Goal: Task Accomplishment & Management: Manage account settings

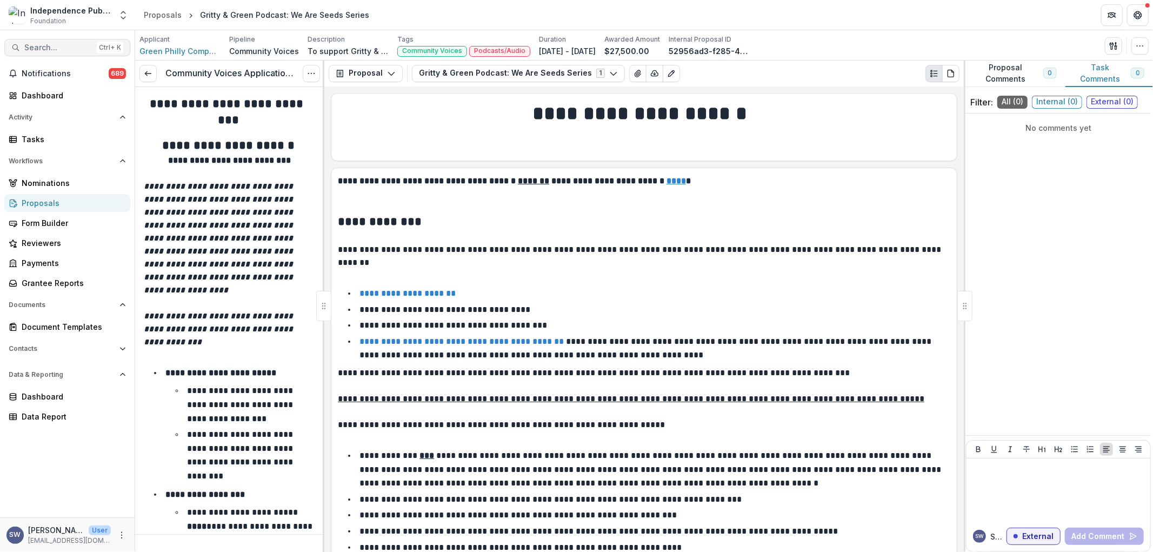
click at [62, 49] on span "Search..." at bounding box center [58, 47] width 68 height 9
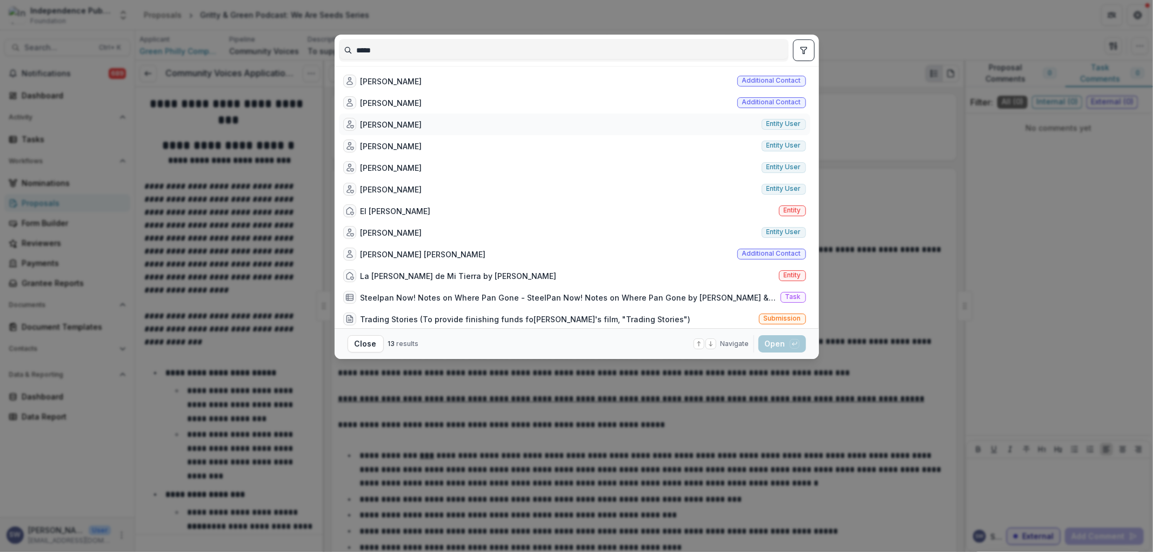
type input "*****"
click at [413, 123] on div "Aaron Sawyer Entity user" at bounding box center [574, 125] width 471 height 22
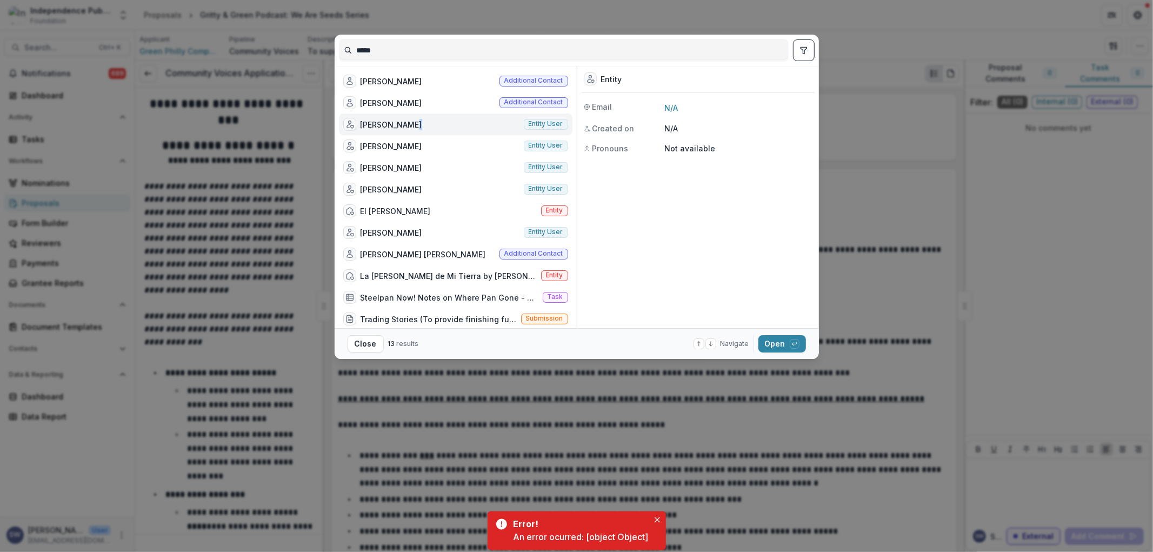
click at [413, 123] on div "Aaron Sawyer Entity user" at bounding box center [456, 125] width 234 height 22
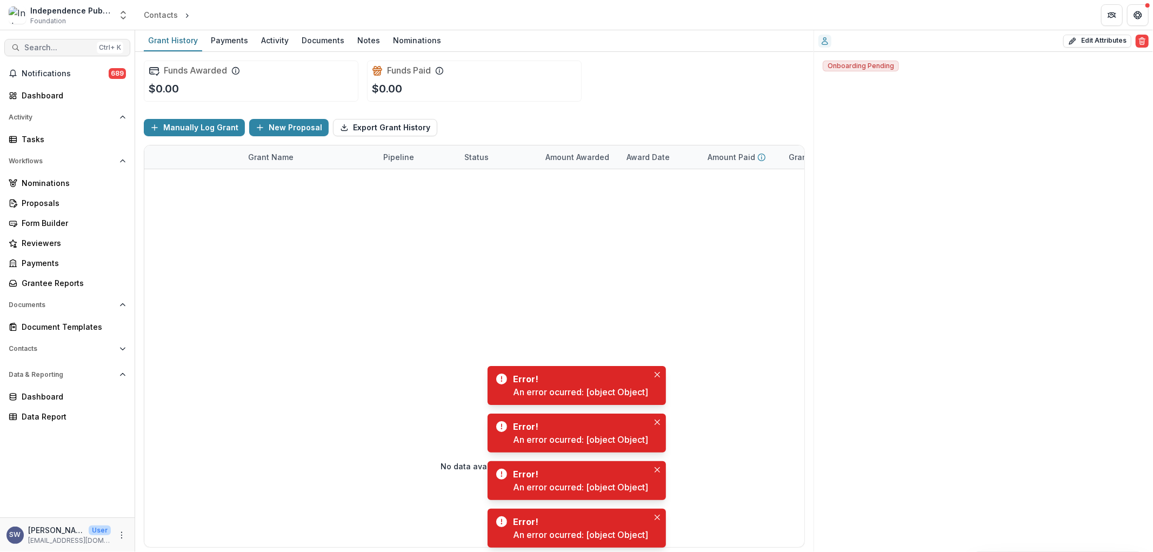
click at [62, 49] on span "Search..." at bounding box center [58, 47] width 68 height 9
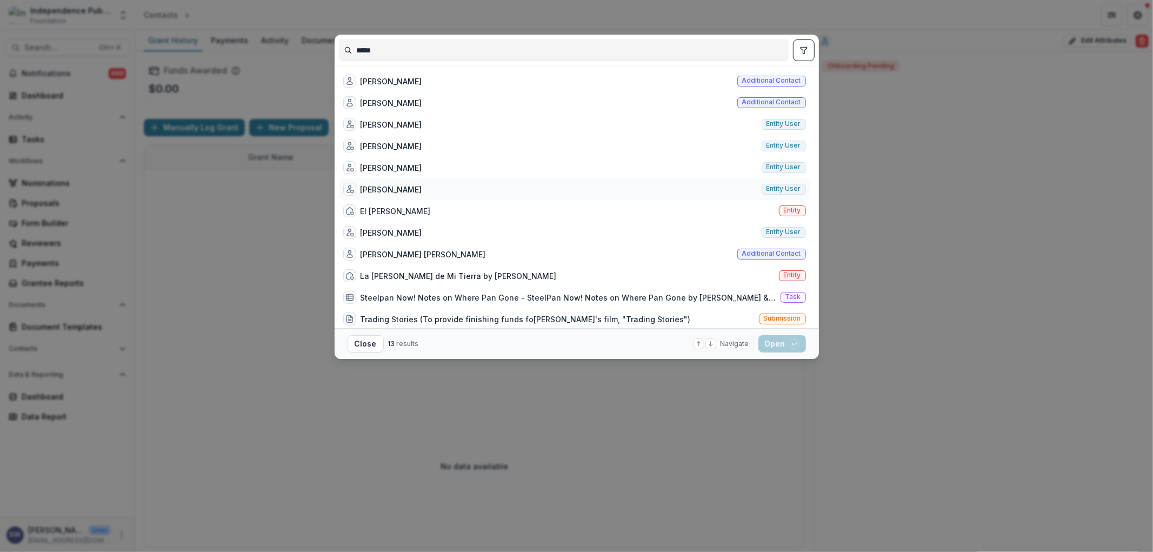
type input "*****"
click at [386, 190] on div "Aaron Sawyer" at bounding box center [392, 189] width 62 height 11
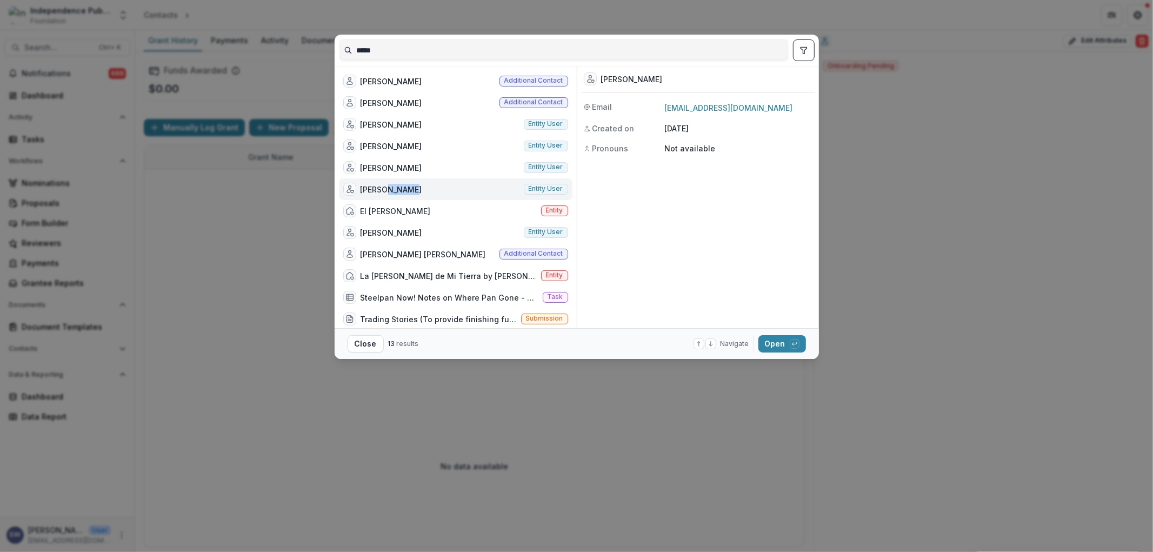
click at [386, 190] on div "Aaron Sawyer" at bounding box center [392, 189] width 62 height 11
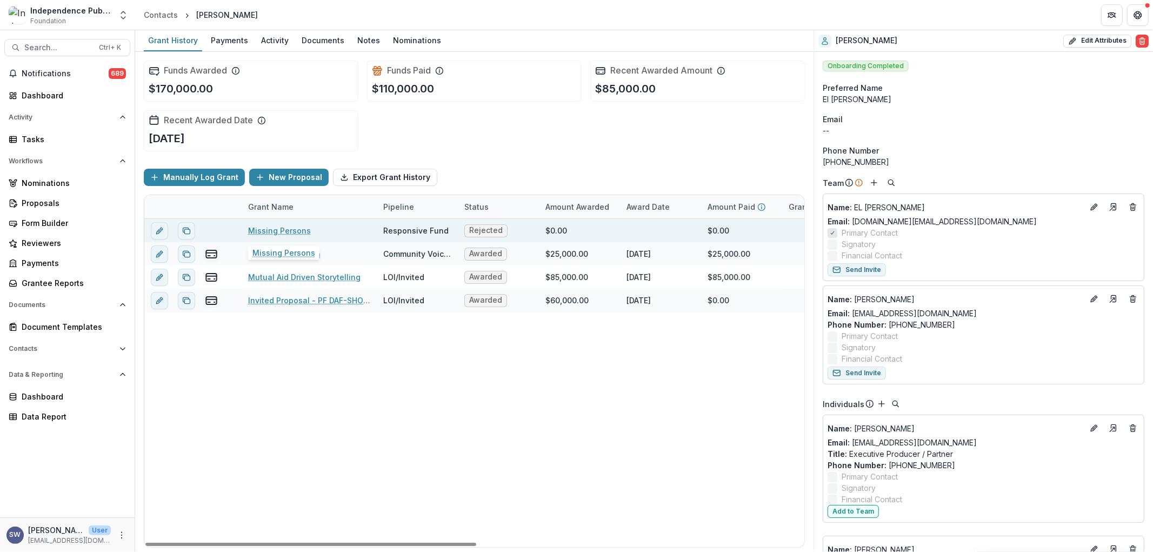
click at [285, 230] on link "Missing Persons" at bounding box center [279, 230] width 63 height 11
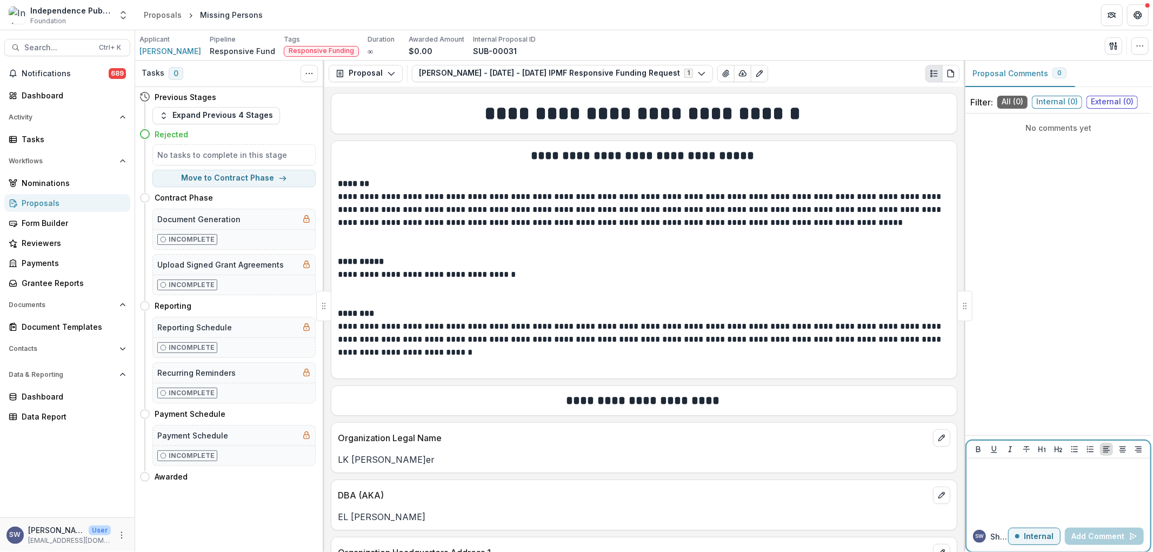
click at [1030, 514] on div at bounding box center [1058, 490] width 175 height 54
click at [1100, 471] on p "**********" at bounding box center [1058, 475] width 175 height 24
click at [974, 477] on p "**********" at bounding box center [1058, 475] width 175 height 24
drag, startPoint x: 1072, startPoint y: 492, endPoint x: 911, endPoint y: 447, distance: 167.9
click at [911, 447] on div "**********" at bounding box center [644, 307] width 1018 height 492
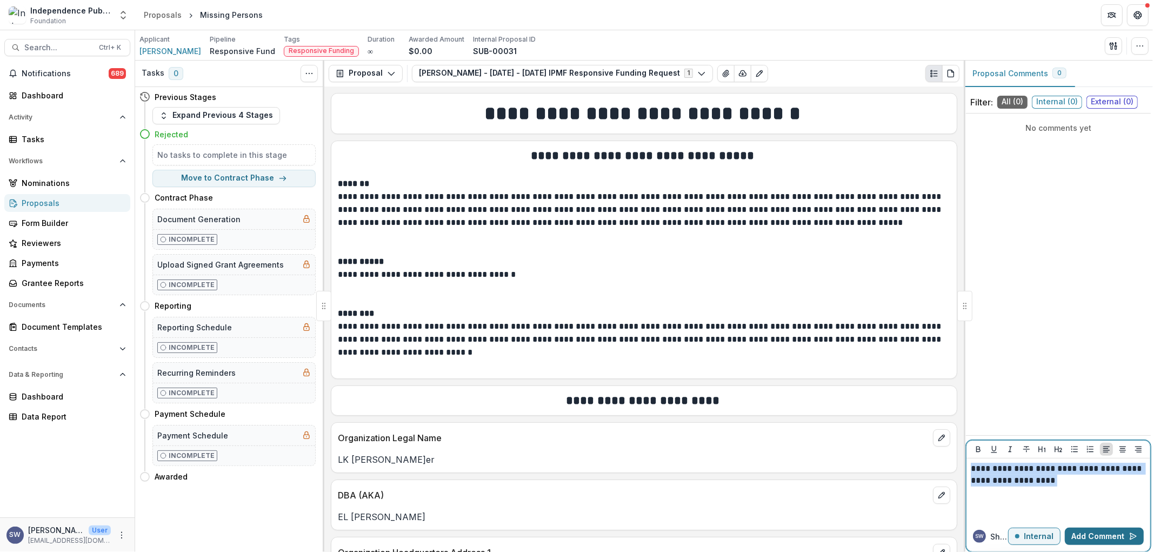
click at [1090, 535] on button "Add Comment" at bounding box center [1104, 536] width 79 height 17
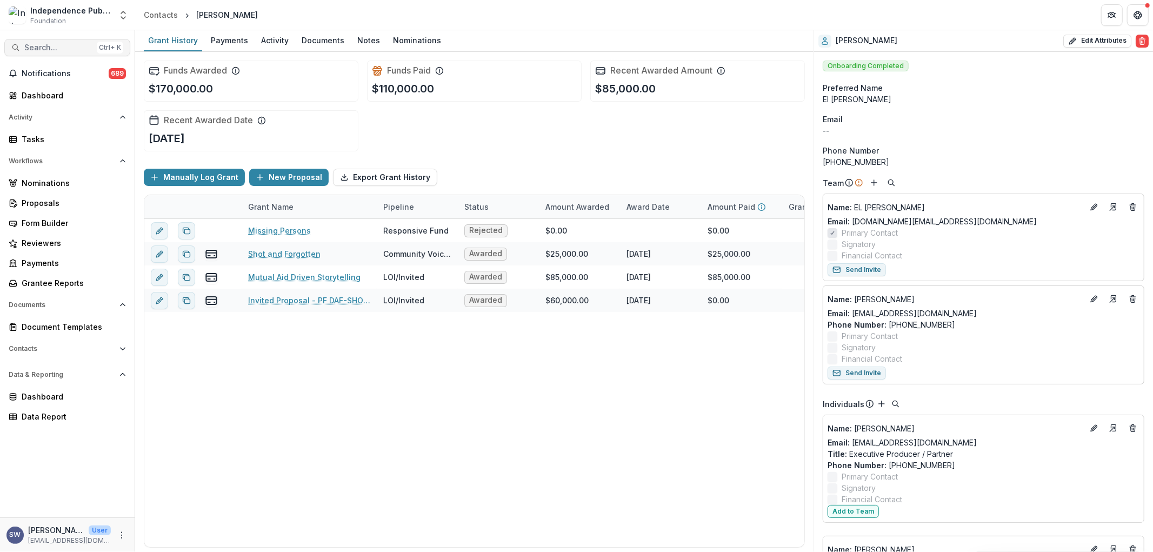
click at [51, 43] on span "Search..." at bounding box center [58, 47] width 68 height 9
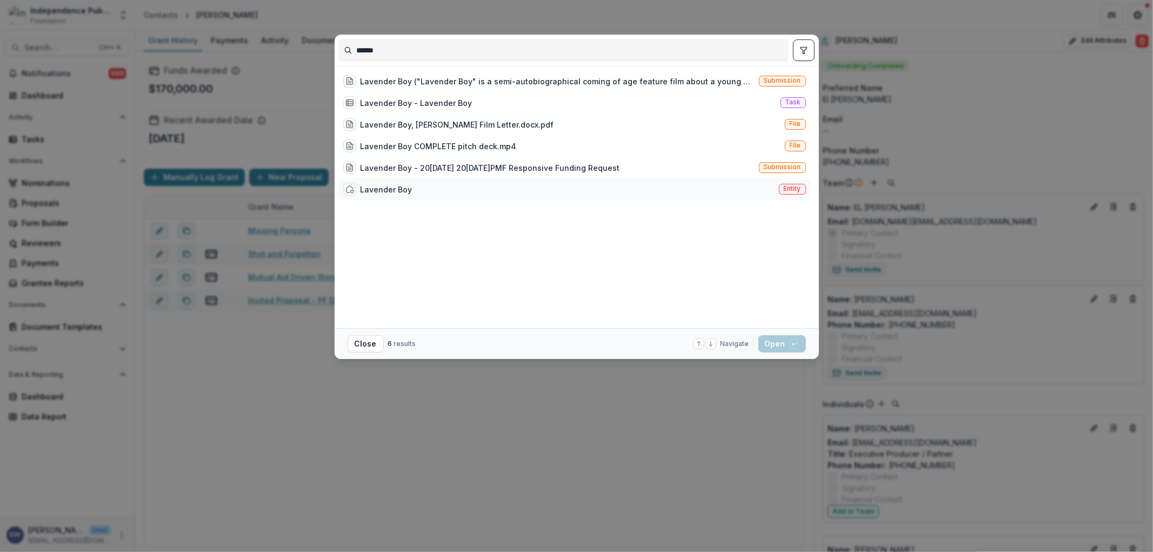
type input "******"
click at [425, 187] on div "Lavender Boy Entity" at bounding box center [574, 189] width 471 height 22
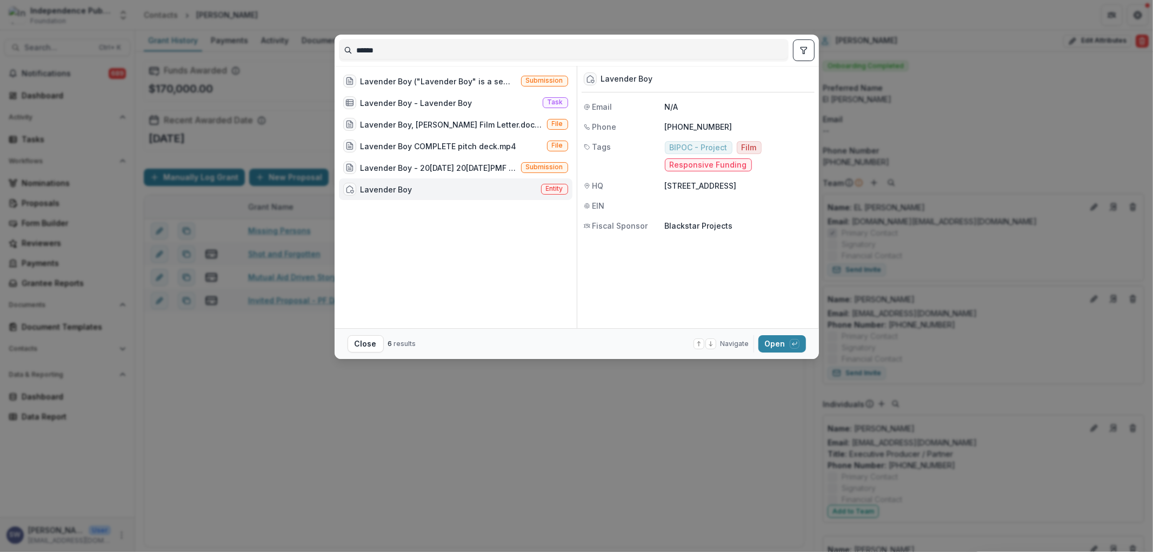
click at [425, 187] on div "Lavender Boy Entity" at bounding box center [456, 189] width 234 height 22
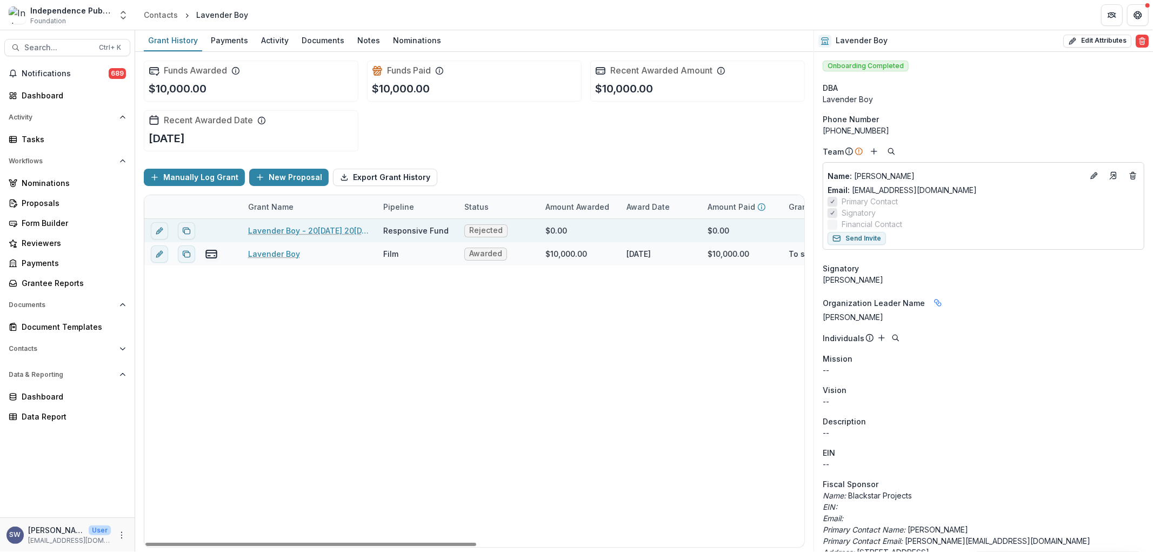
click at [342, 230] on link "Lavender Boy - 2025 - 2025 IPMF Responsive Funding Request" at bounding box center [309, 230] width 122 height 11
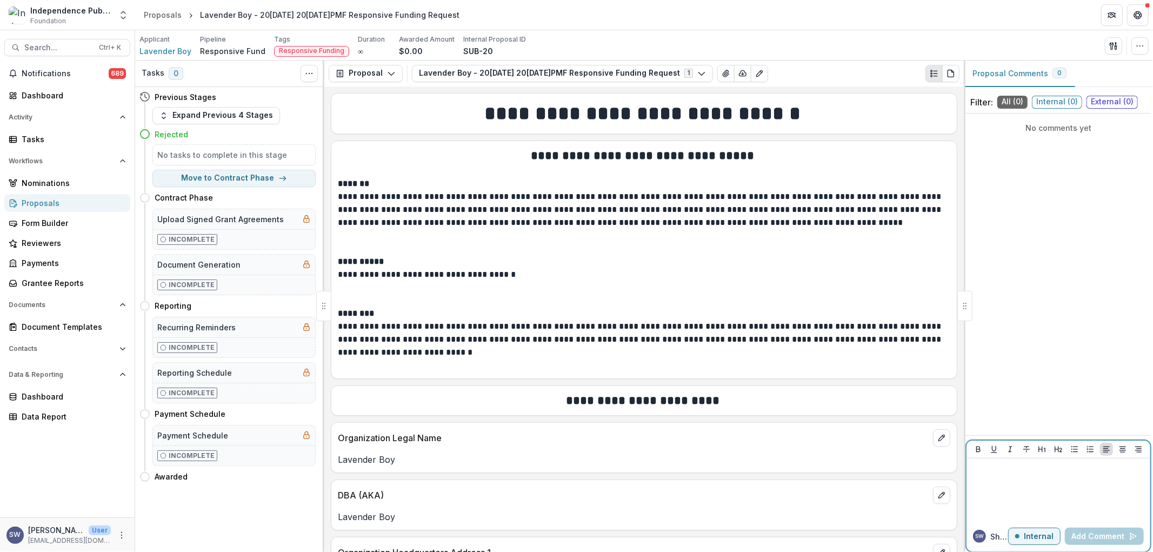
click at [1028, 483] on div at bounding box center [1058, 490] width 175 height 54
click at [1091, 536] on button "Add Comment" at bounding box center [1104, 536] width 79 height 17
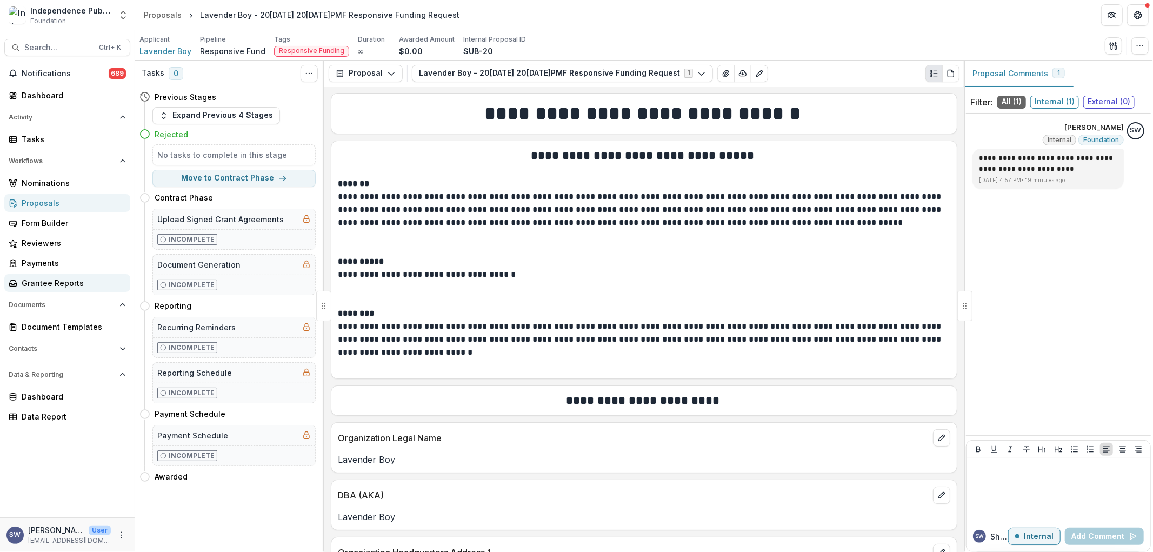
click at [56, 277] on div "Grantee Reports" at bounding box center [72, 282] width 100 height 11
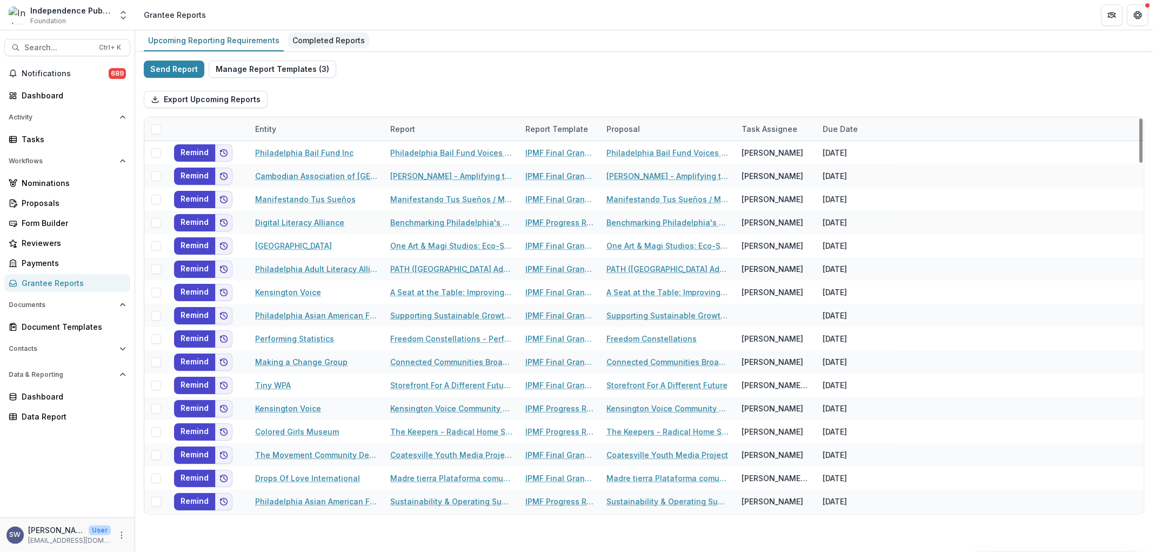
click at [316, 42] on div "Completed Reports" at bounding box center [328, 40] width 81 height 16
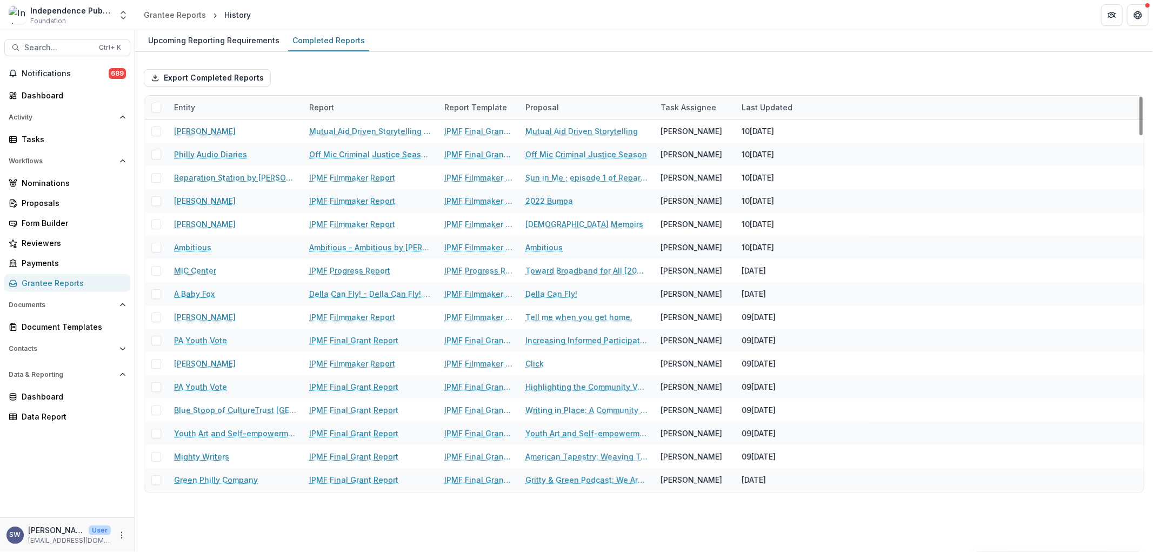
click at [700, 107] on div "Task Assignee" at bounding box center [688, 107] width 69 height 11
click at [706, 125] on input at bounding box center [721, 131] width 130 height 17
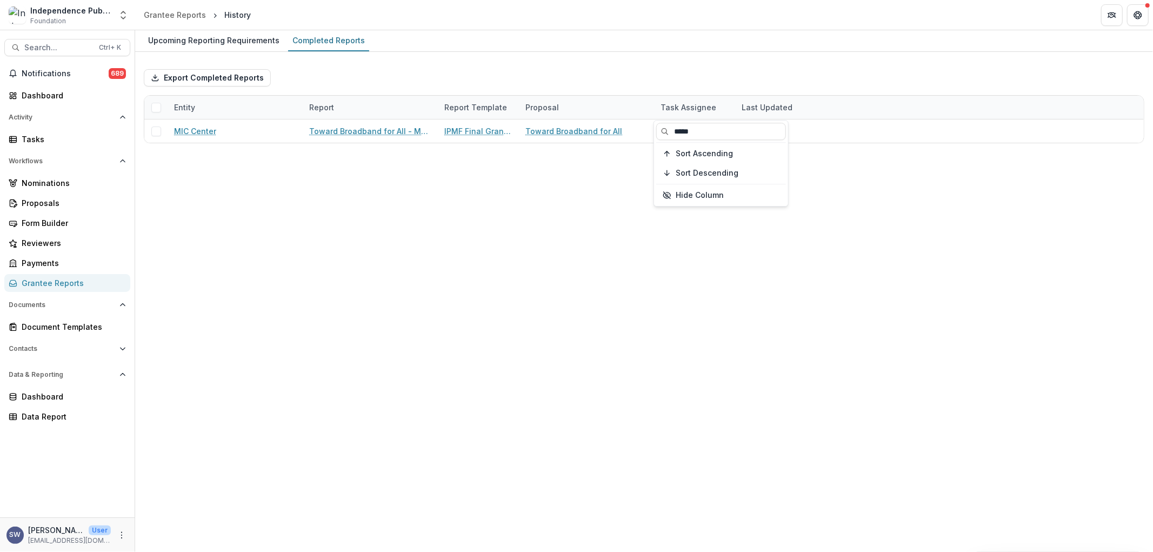
type input "*****"
click at [614, 298] on div "Upcoming Reporting Requirements Completed Reports Export Completed Reports Enti…" at bounding box center [644, 291] width 1018 height 522
click at [683, 104] on div "Task Assignee" at bounding box center [688, 107] width 69 height 11
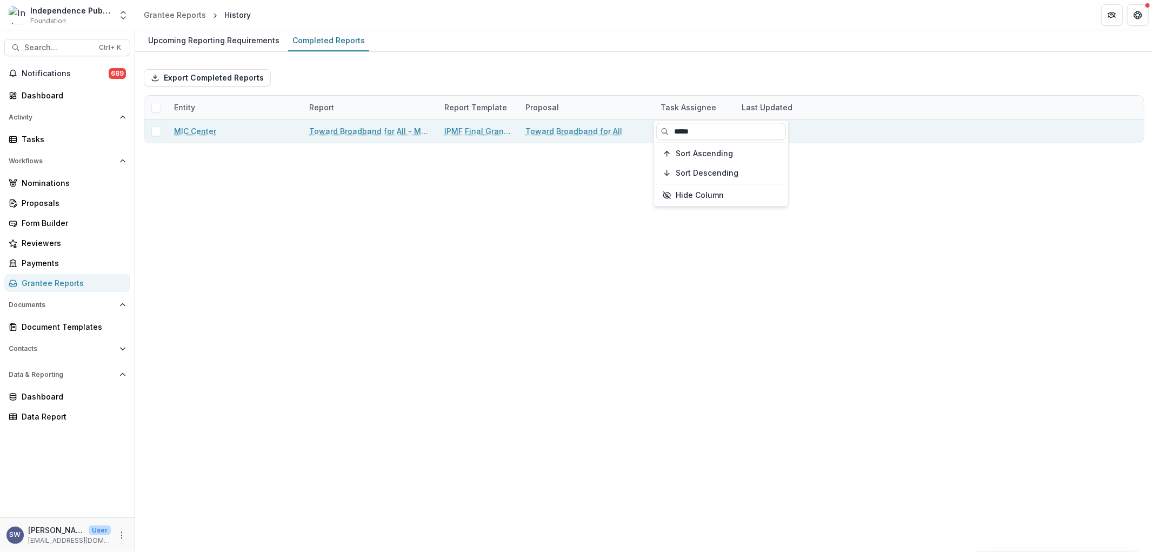
drag, startPoint x: 701, startPoint y: 135, endPoint x: 644, endPoint y: 132, distance: 56.9
click at [644, 132] on body "Skip to content Independence Public Media Foundation Foundation Aggregate Analy…" at bounding box center [576, 276] width 1153 height 552
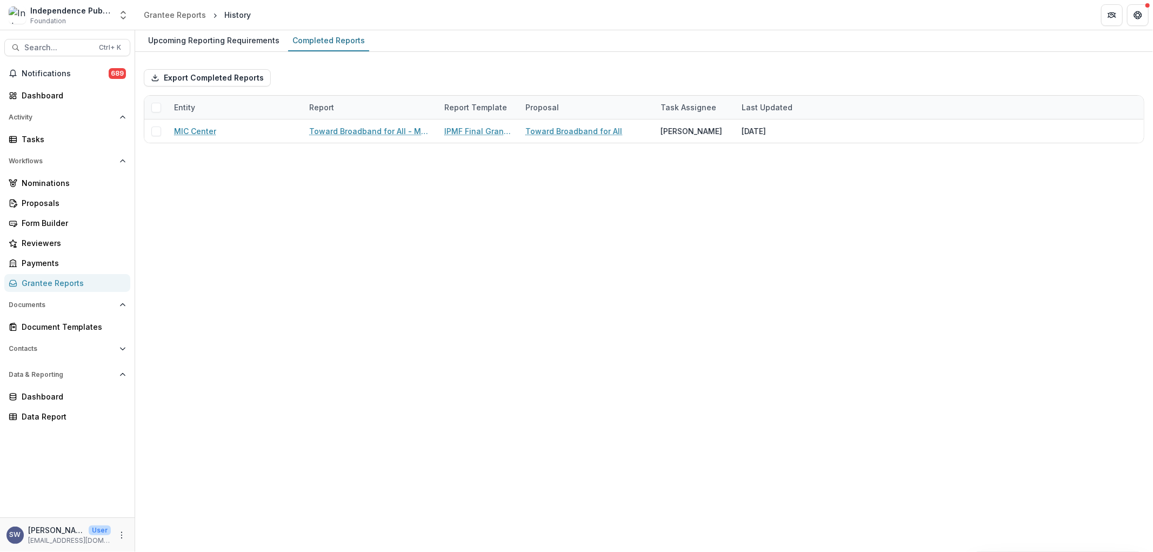
click at [698, 97] on div "Task Assignee" at bounding box center [694, 107] width 81 height 23
click at [698, 131] on input "*****" at bounding box center [721, 131] width 130 height 17
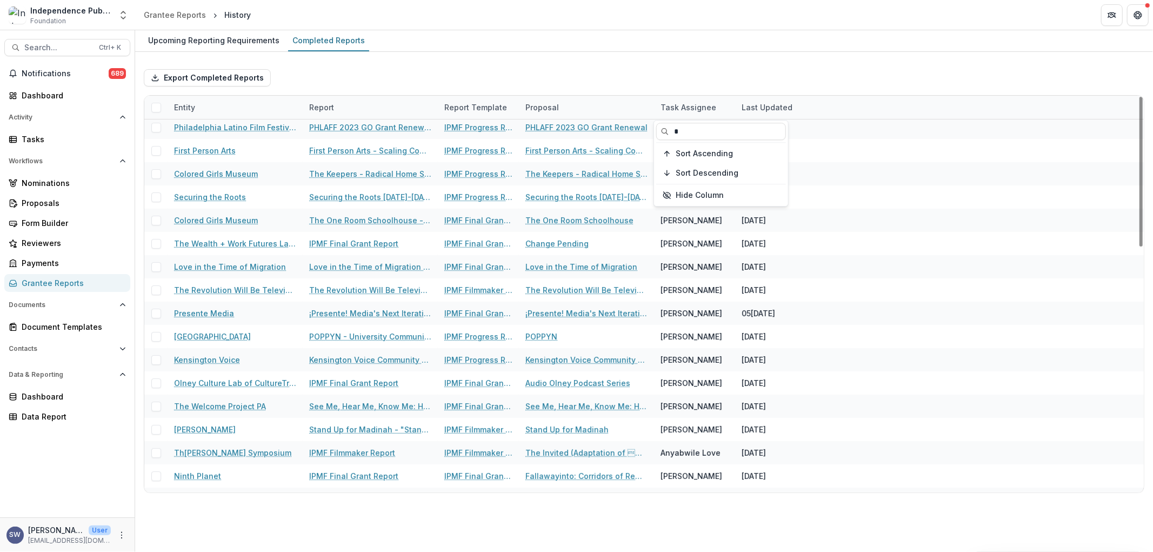
type input "*"
click at [468, 71] on div "Export Completed Reports" at bounding box center [644, 78] width 1001 height 35
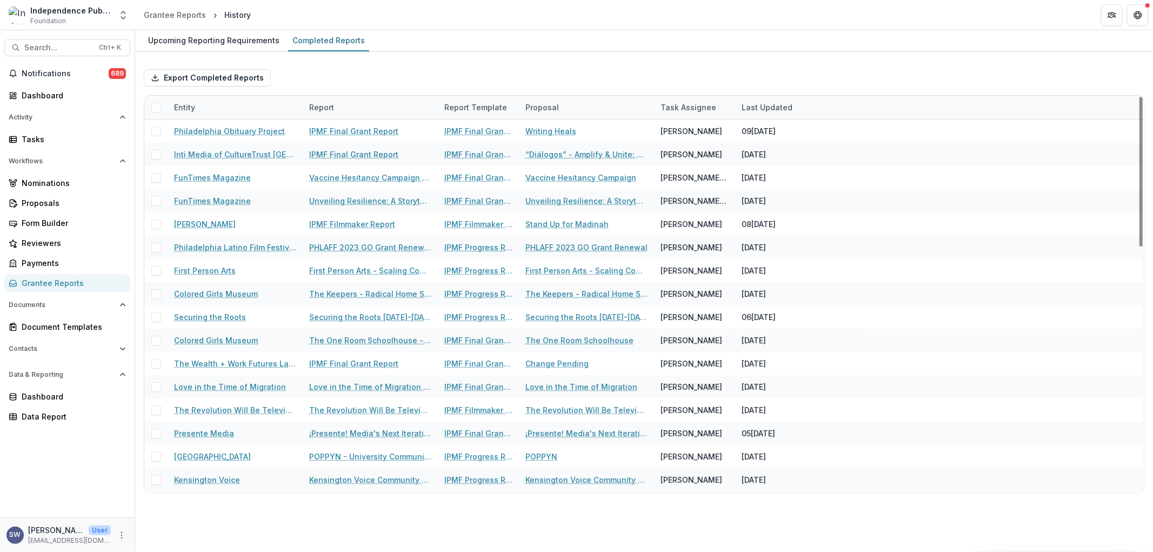
click at [188, 106] on div "Entity" at bounding box center [185, 107] width 34 height 11
click at [235, 128] on input at bounding box center [235, 131] width 130 height 17
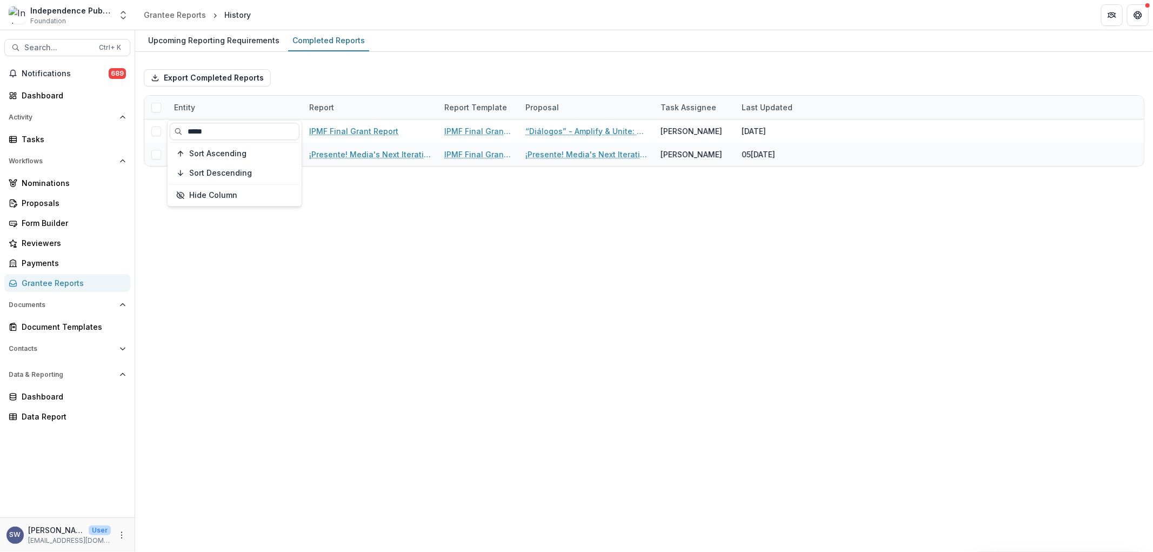
type input "*****"
click at [588, 381] on div "Upcoming Reporting Requirements Completed Reports Export Completed Reports Enti…" at bounding box center [644, 291] width 1018 height 522
click at [181, 102] on div "Entity" at bounding box center [185, 107] width 34 height 11
drag, startPoint x: 220, startPoint y: 127, endPoint x: 141, endPoint y: 135, distance: 79.9
click at [141, 135] on body "Skip to content Independence Public Media Foundation Foundation Aggregate Analy…" at bounding box center [576, 276] width 1153 height 552
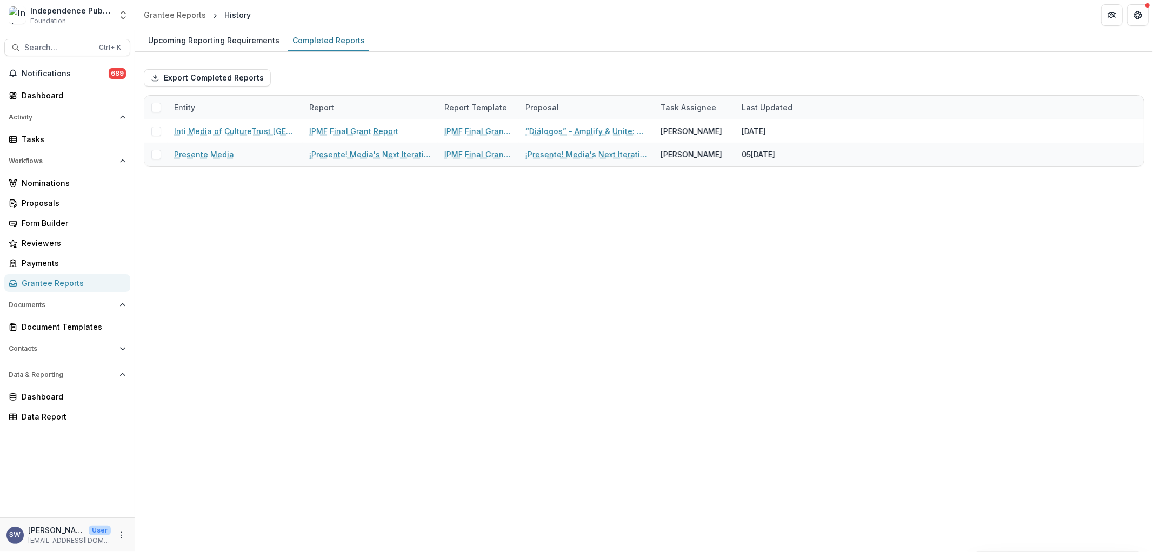
click at [196, 105] on div "Entity" at bounding box center [185, 107] width 34 height 11
drag, startPoint x: 261, startPoint y: 128, endPoint x: 123, endPoint y: 128, distance: 137.9
click at [123, 128] on body "Skip to content Independence Public Media Foundation Foundation Aggregate Analy…" at bounding box center [576, 276] width 1153 height 552
type input "*"
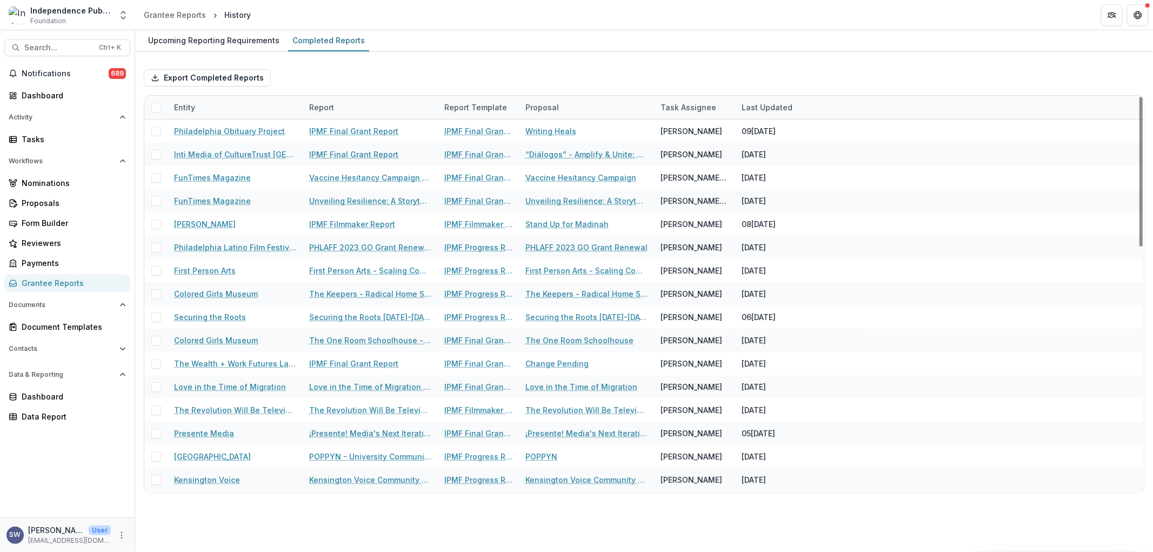
click at [622, 78] on div "Export Completed Reports" at bounding box center [644, 78] width 1001 height 35
click at [242, 35] on div "Upcoming Reporting Requirements" at bounding box center [214, 40] width 140 height 16
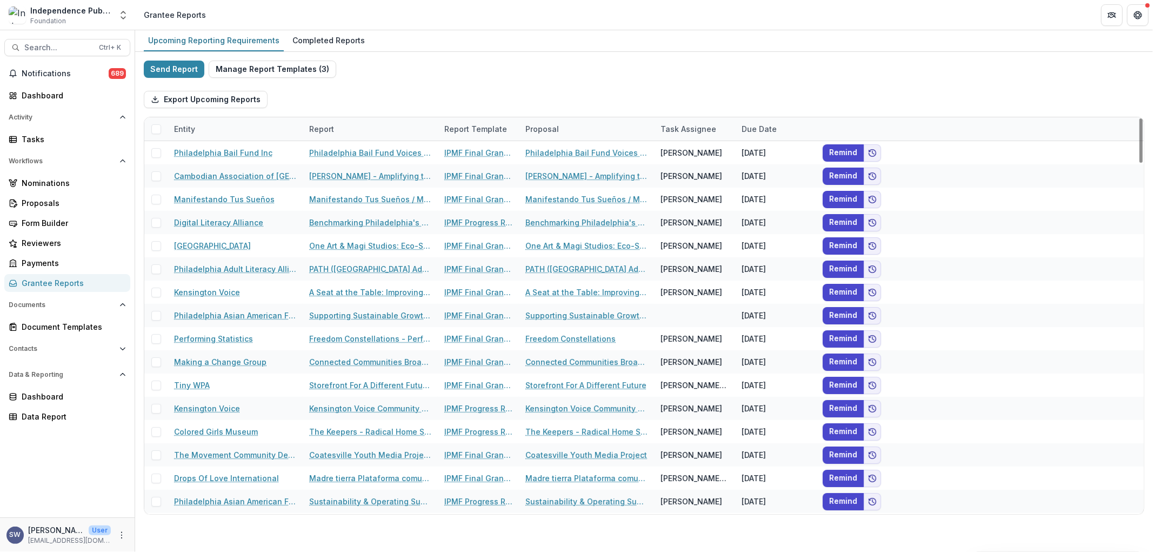
click at [694, 130] on div "Task Assignee" at bounding box center [688, 128] width 69 height 11
click at [694, 155] on input at bounding box center [721, 152] width 130 height 17
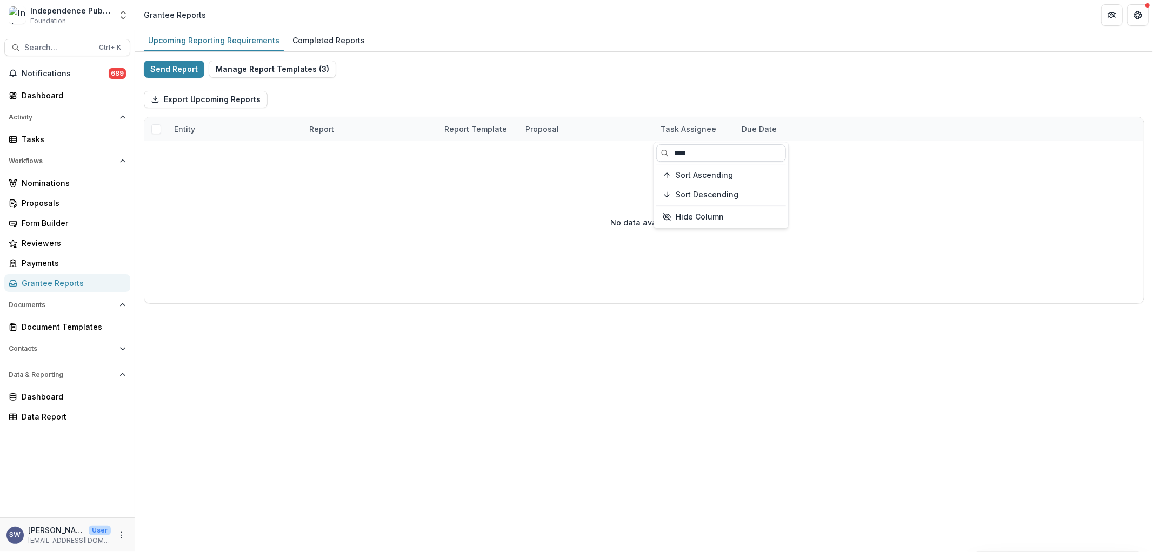
type input "*****"
drag, startPoint x: 693, startPoint y: 151, endPoint x: 640, endPoint y: 152, distance: 53.0
click at [640, 153] on body "Skip to content Independence Public Media Foundation Foundation Aggregate Analy…" at bounding box center [576, 276] width 1153 height 552
drag, startPoint x: 710, startPoint y: 156, endPoint x: 656, endPoint y: 155, distance: 54.1
click at [656, 155] on input "*****" at bounding box center [721, 152] width 130 height 17
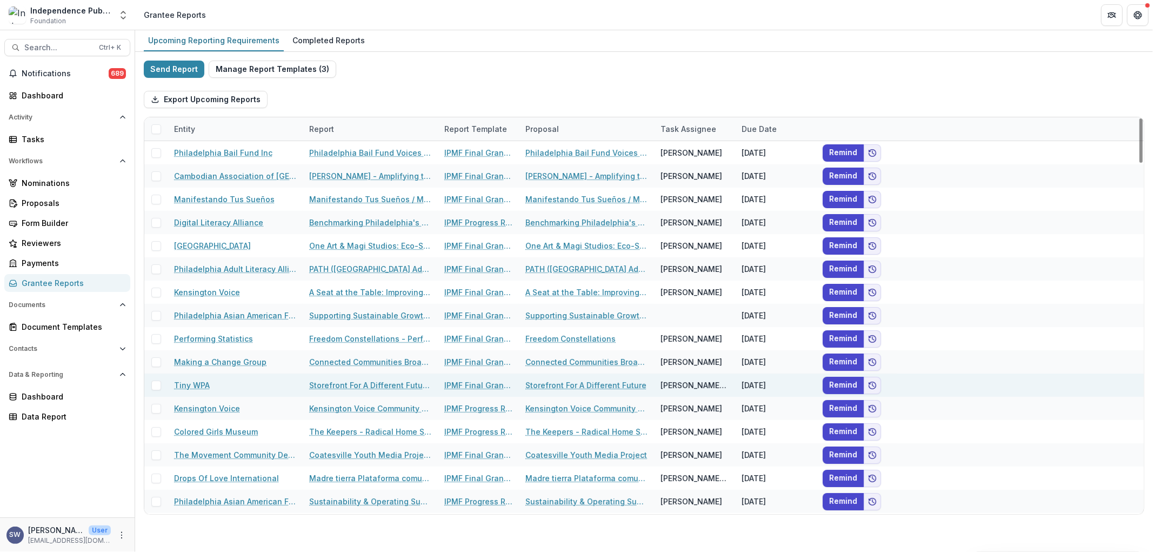
click at [589, 374] on div "Storefront For A Different Future" at bounding box center [587, 385] width 122 height 23
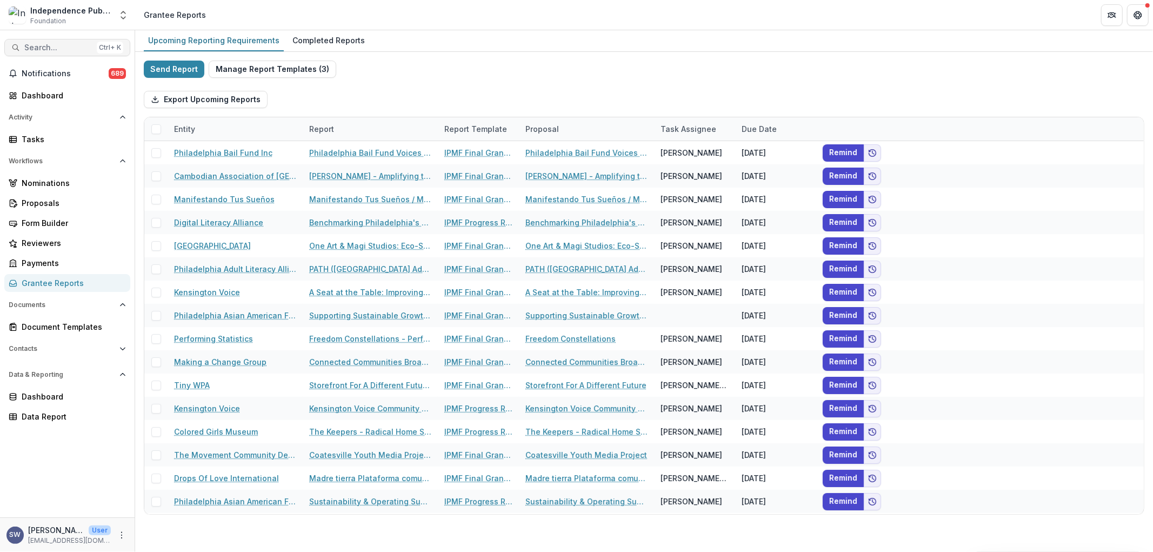
click at [68, 43] on span "Search..." at bounding box center [58, 47] width 68 height 9
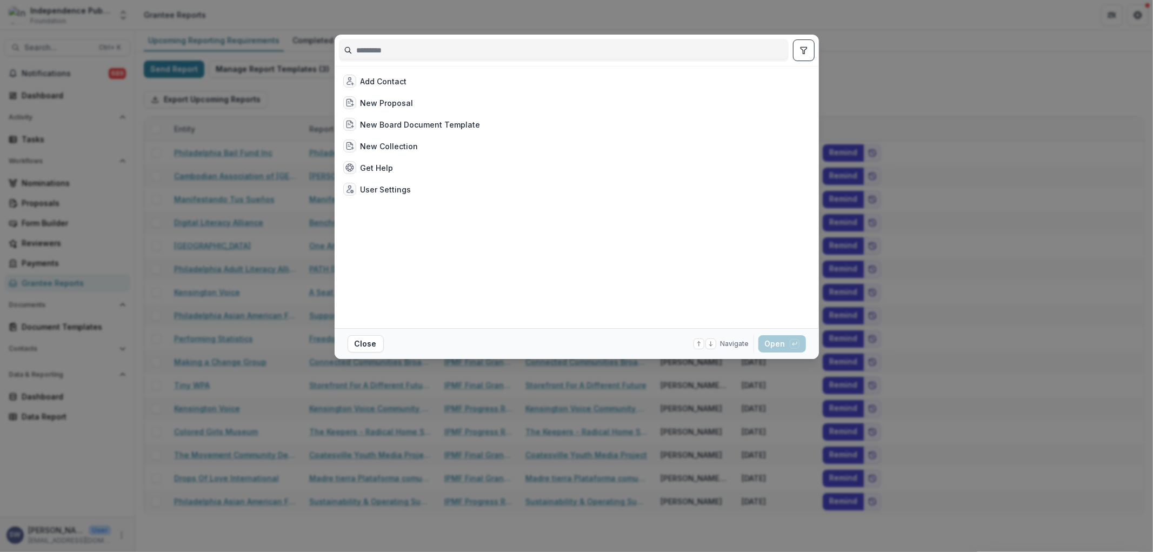
click at [407, 54] on input at bounding box center [564, 50] width 449 height 17
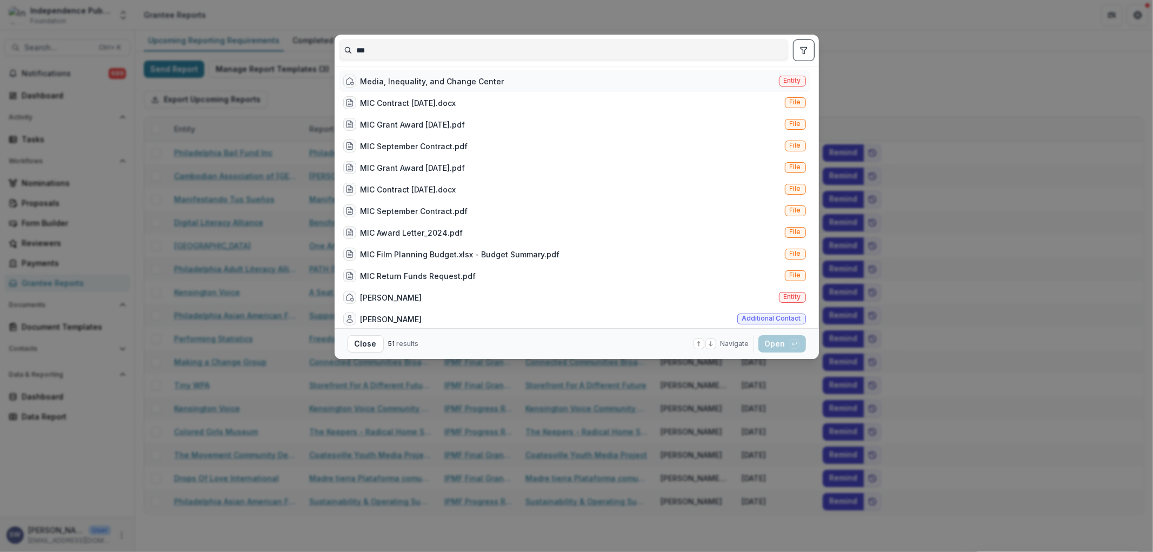
type input "***"
click at [430, 79] on div "Media, Inequality, and Change Center" at bounding box center [433, 81] width 144 height 11
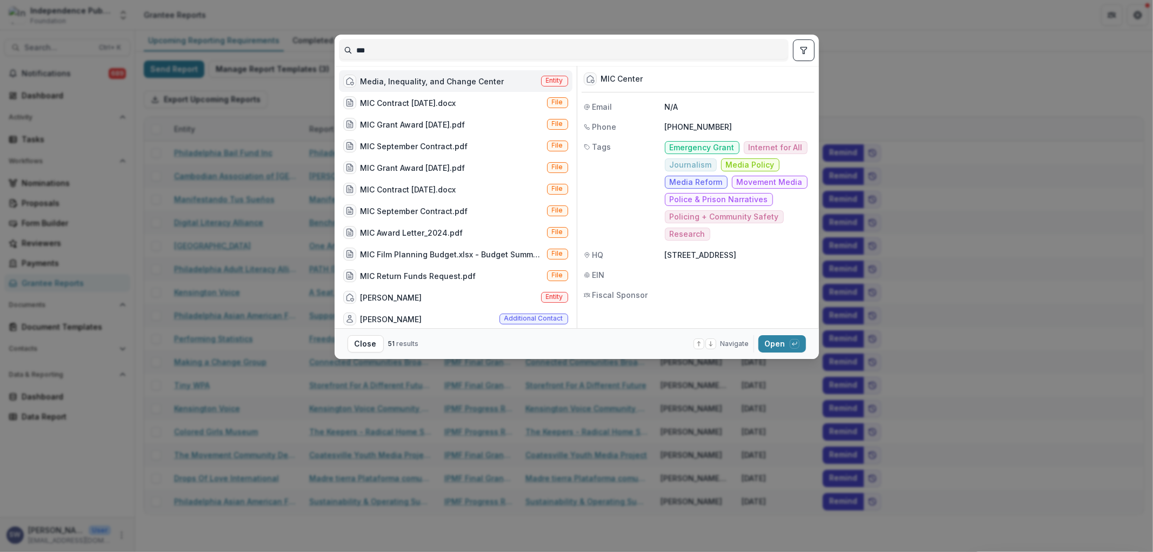
click at [430, 79] on div "Media, Inequality, and Change Center" at bounding box center [433, 81] width 144 height 11
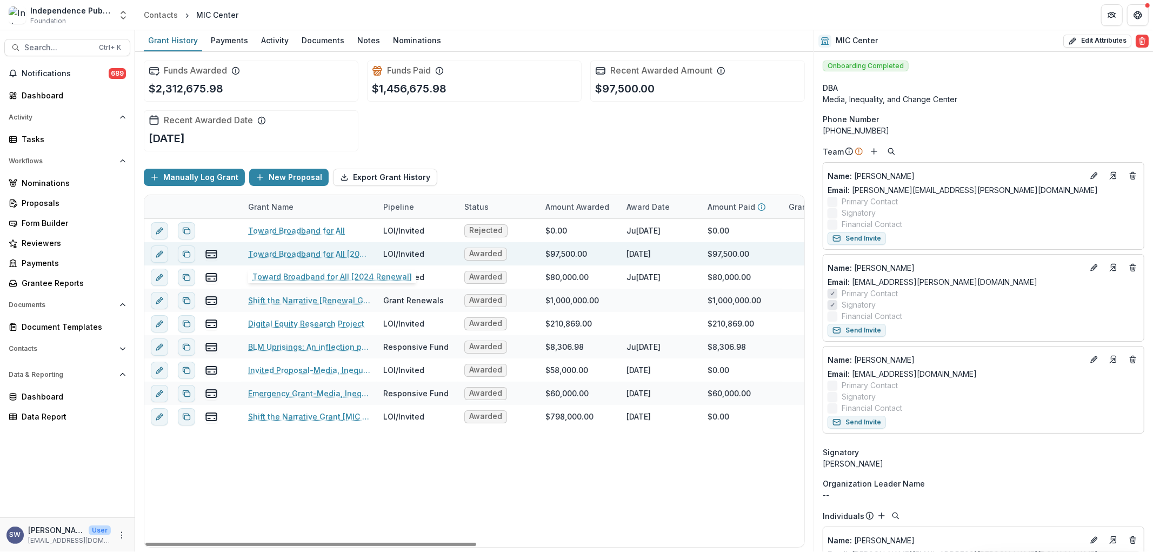
click at [316, 250] on link "Toward Broadband for All [2024 Renewal]" at bounding box center [309, 253] width 122 height 11
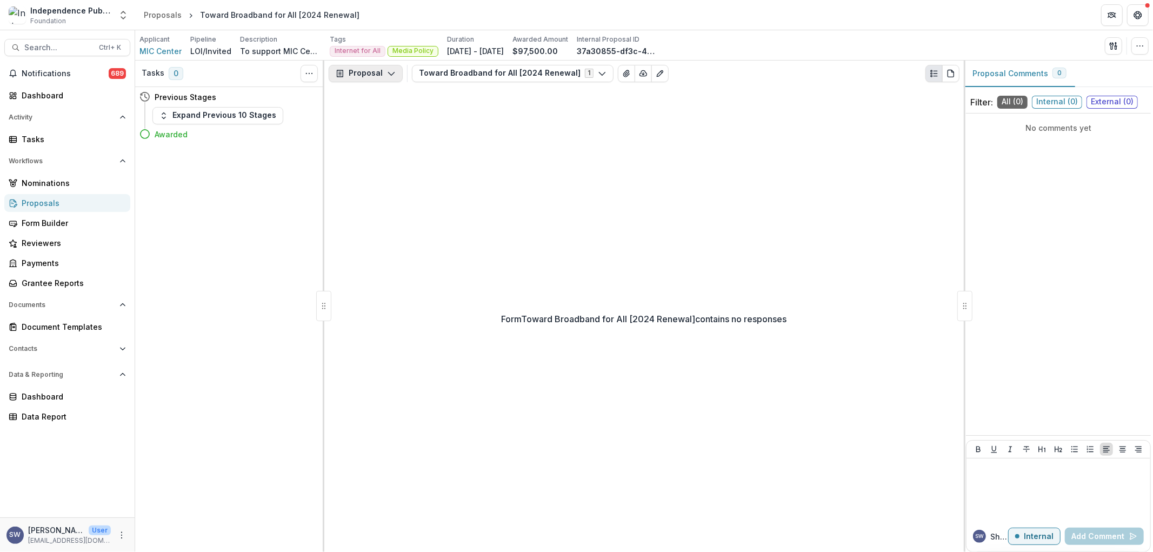
click at [380, 79] on button "Proposal" at bounding box center [366, 73] width 74 height 17
click at [377, 135] on div "Reports" at bounding box center [399, 133] width 99 height 11
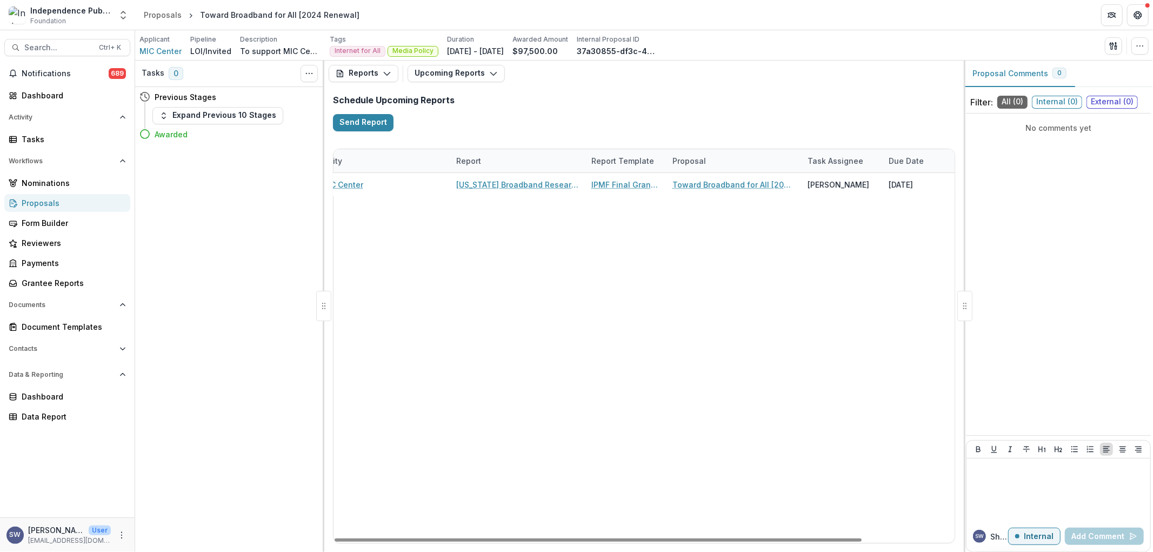
scroll to position [0, 1]
click at [468, 78] on button "Upcoming Reports" at bounding box center [456, 73] width 97 height 17
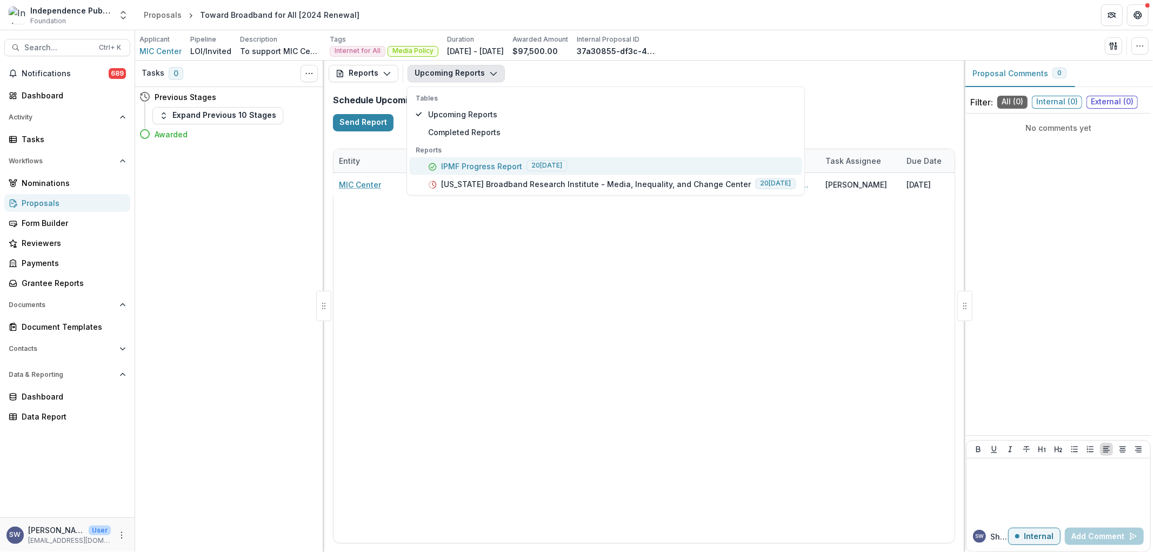
click at [483, 167] on p "IPMF Progress Report" at bounding box center [481, 165] width 81 height 11
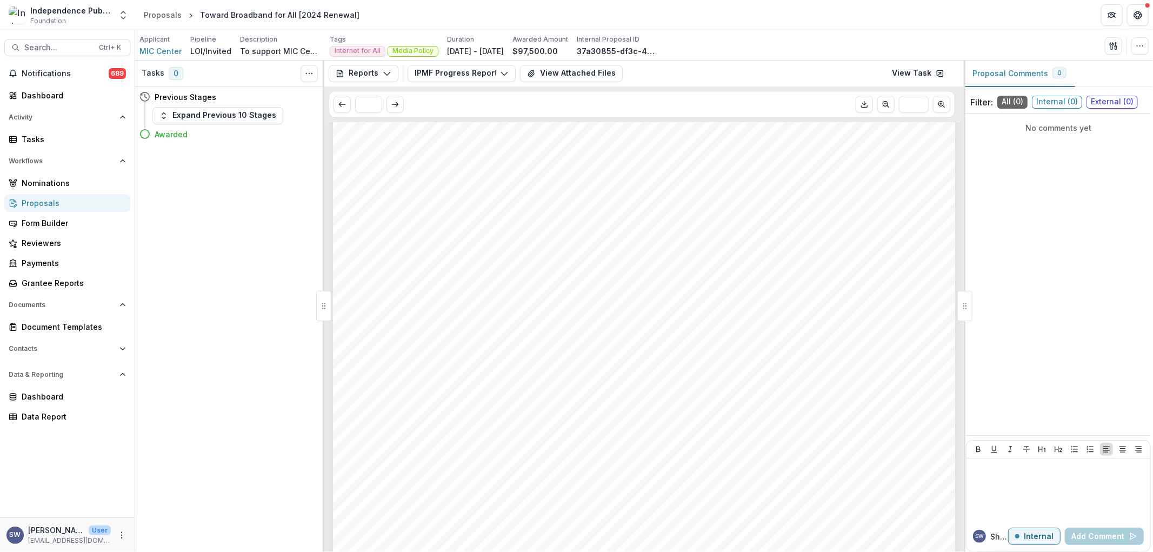
scroll to position [157, 0]
click at [926, 76] on link "View Task" at bounding box center [918, 73] width 65 height 17
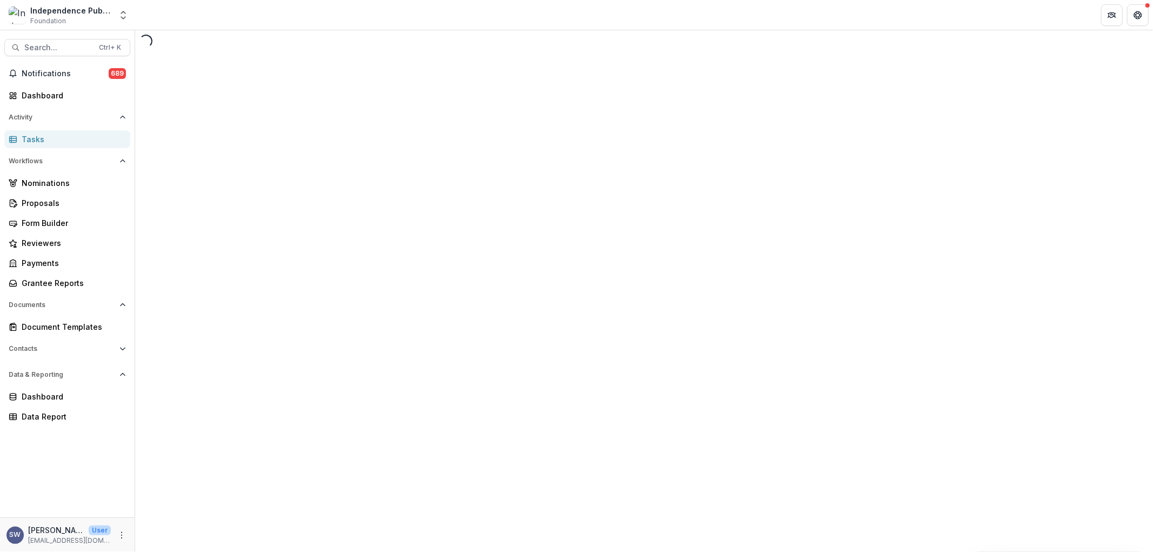
select select "********"
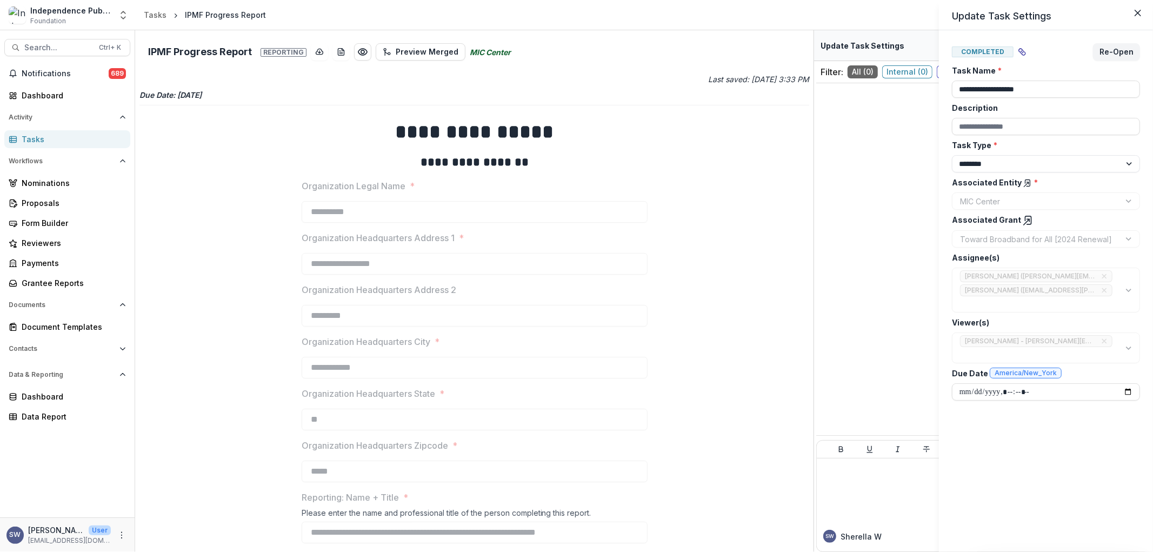
drag, startPoint x: 181, startPoint y: 197, endPoint x: 132, endPoint y: 205, distance: 50.0
click at [180, 197] on div "**********" at bounding box center [576, 276] width 1153 height 552
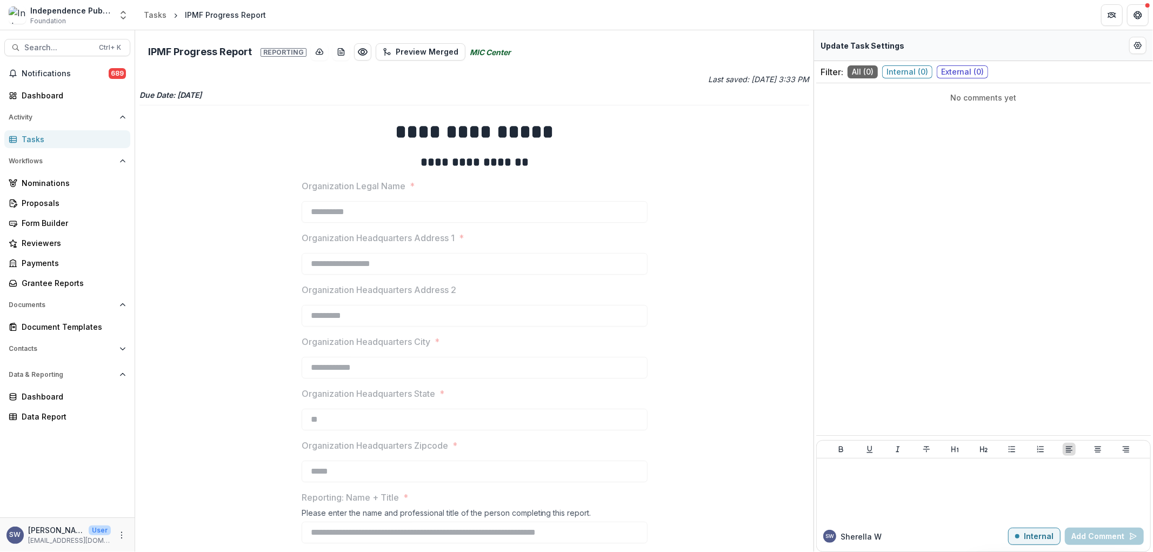
click at [738, 112] on div "**********" at bounding box center [475, 418] width 670 height 617
click at [1143, 44] on button "Edit Form Settings" at bounding box center [1138, 45] width 17 height 17
select select "********"
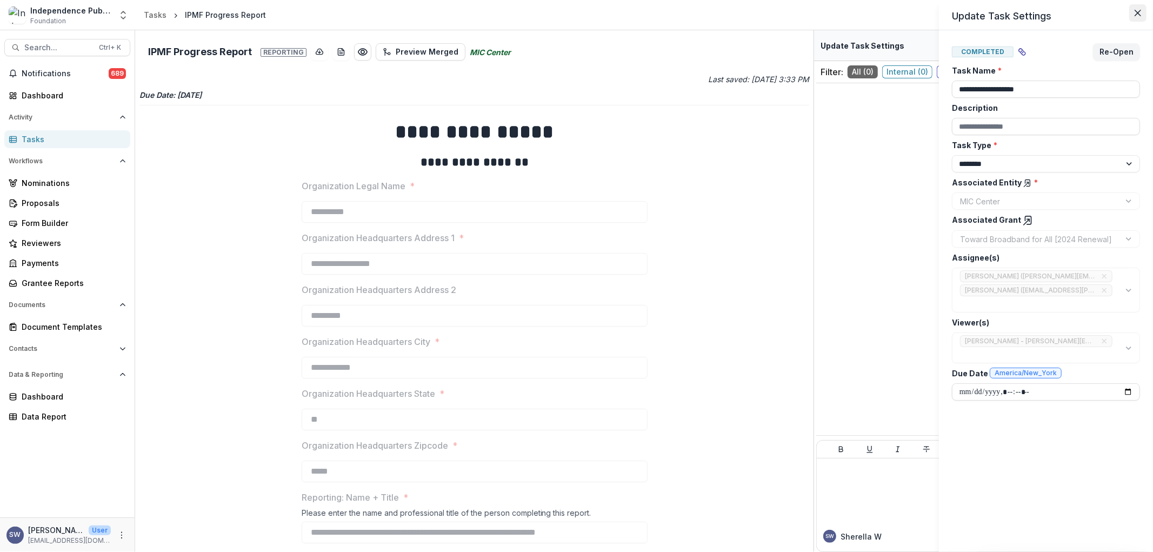
click at [1141, 9] on button "Close" at bounding box center [1138, 12] width 17 height 17
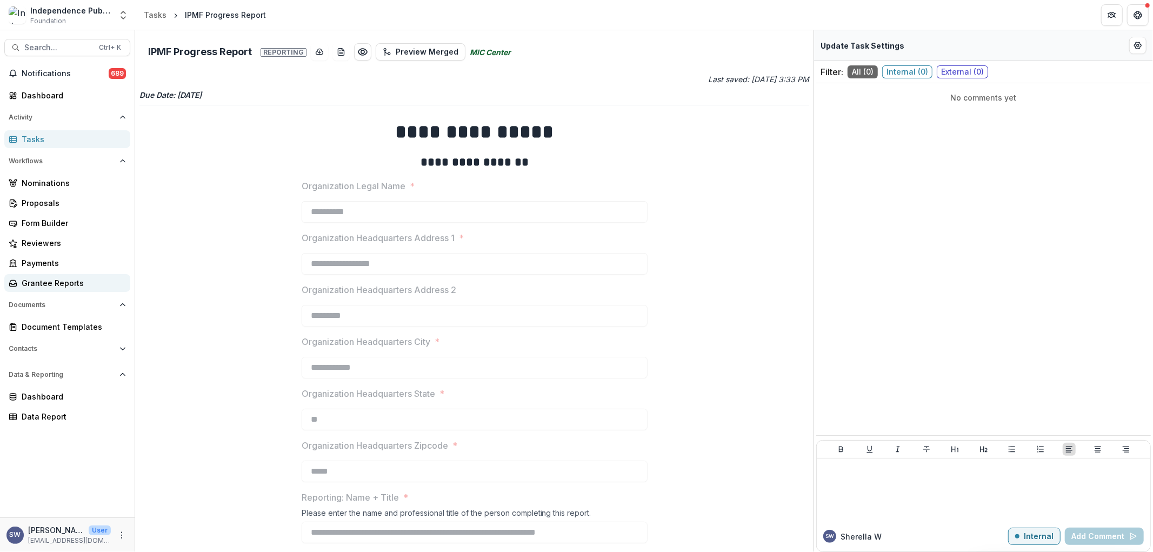
click at [56, 281] on div "Grantee Reports" at bounding box center [72, 282] width 100 height 11
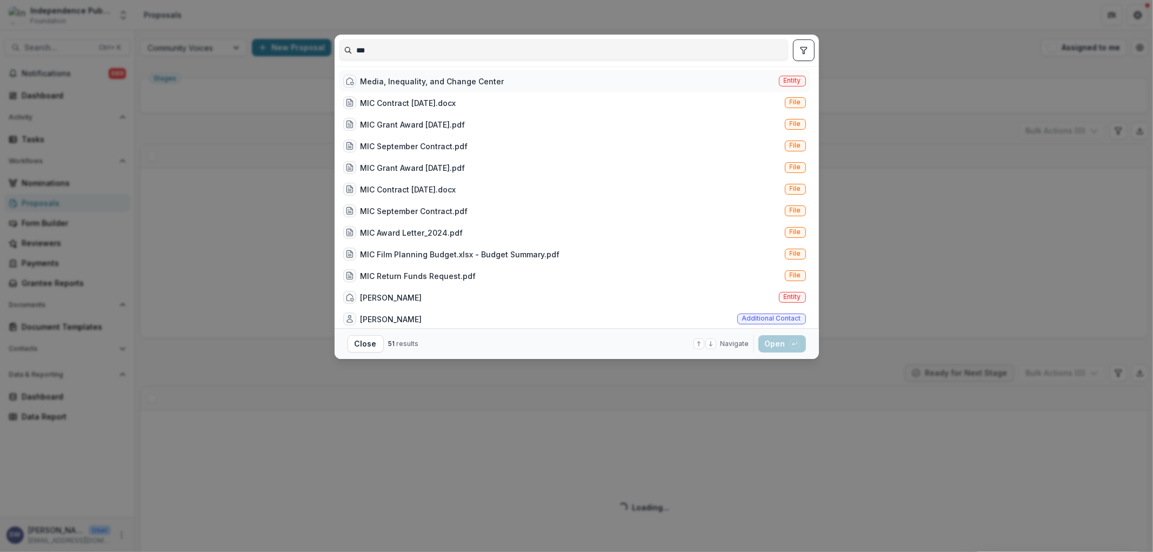
type input "***"
click at [409, 83] on div "Media, Inequality, and Change Center" at bounding box center [433, 81] width 144 height 11
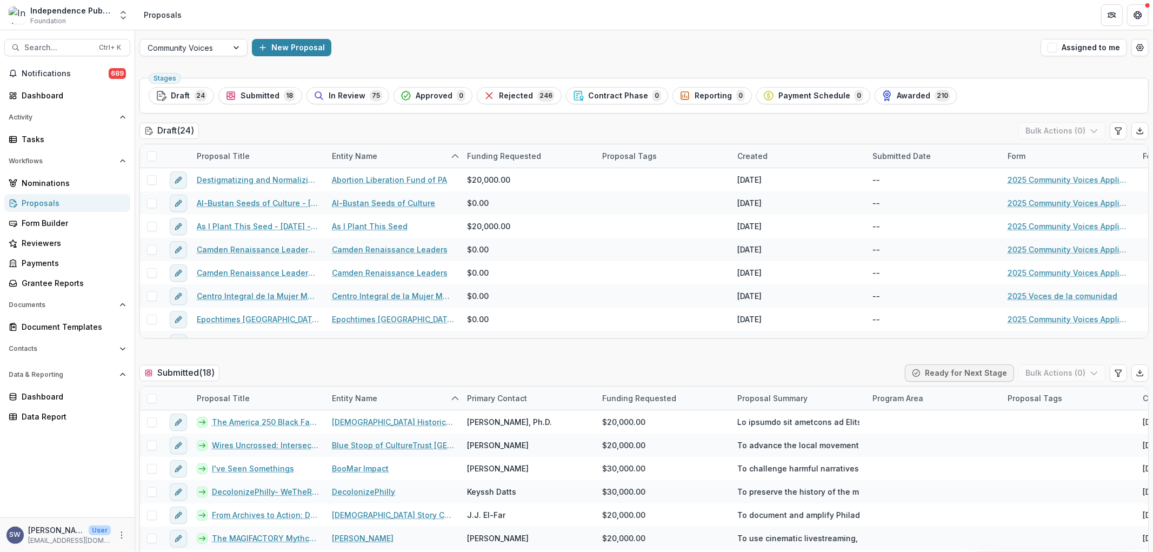
click at [431, 78] on div "Media, Inequality, and Change Center" at bounding box center [433, 81] width 144 height 11
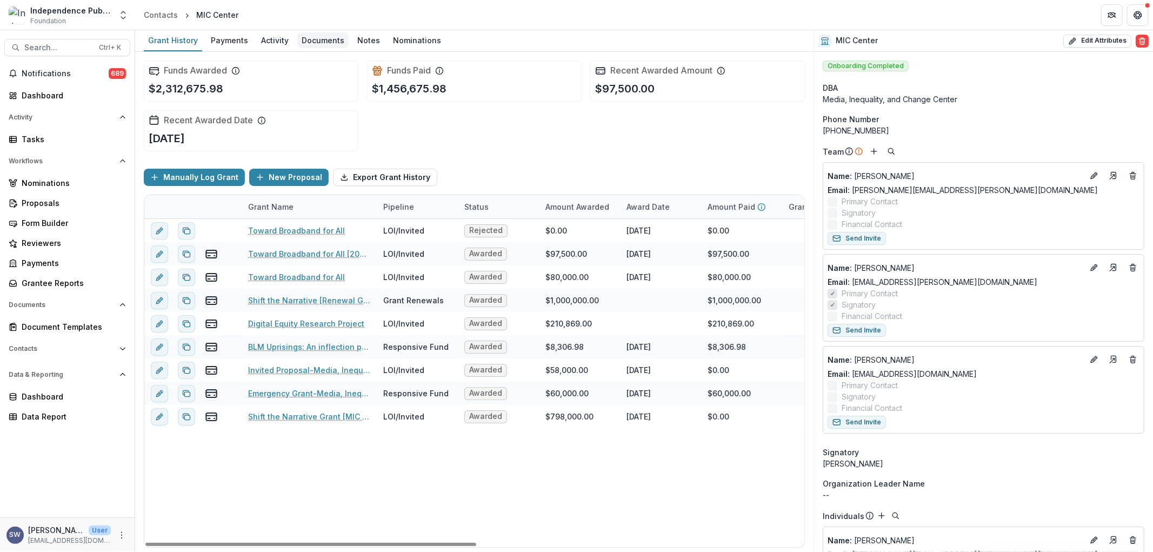
click at [320, 47] on div "Documents" at bounding box center [322, 40] width 51 height 16
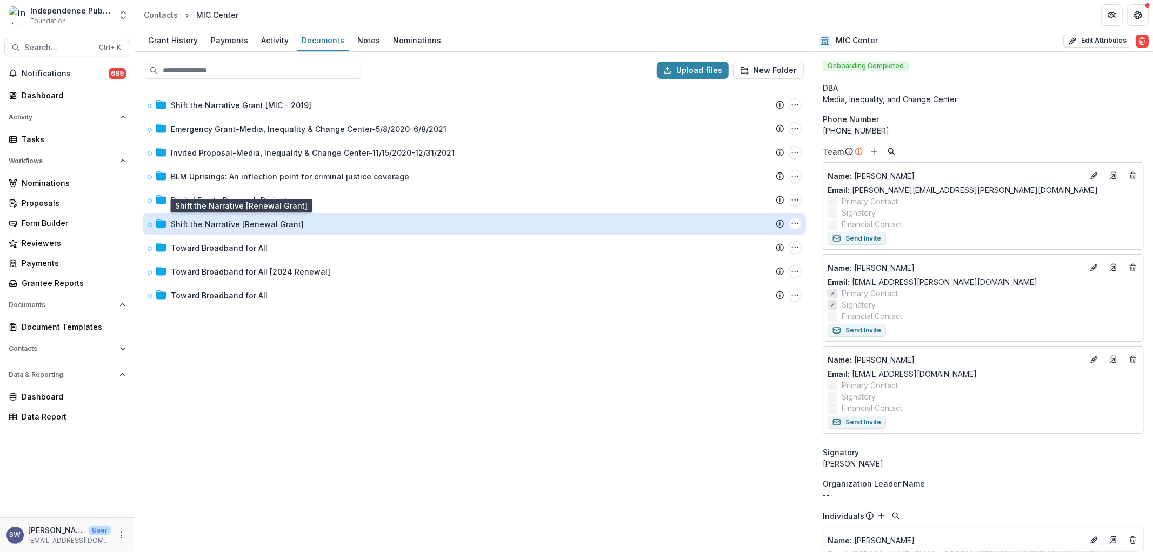
click at [247, 228] on div "Shift the Narrative [Renewal Grant]" at bounding box center [237, 223] width 133 height 11
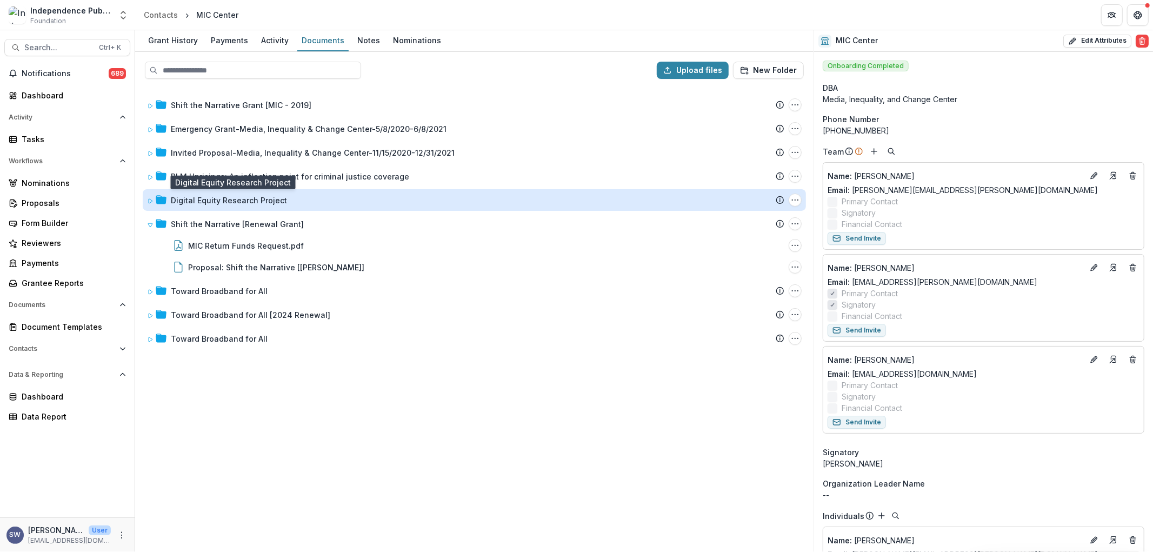
click at [264, 195] on div "Digital Equity Research Project" at bounding box center [229, 200] width 116 height 11
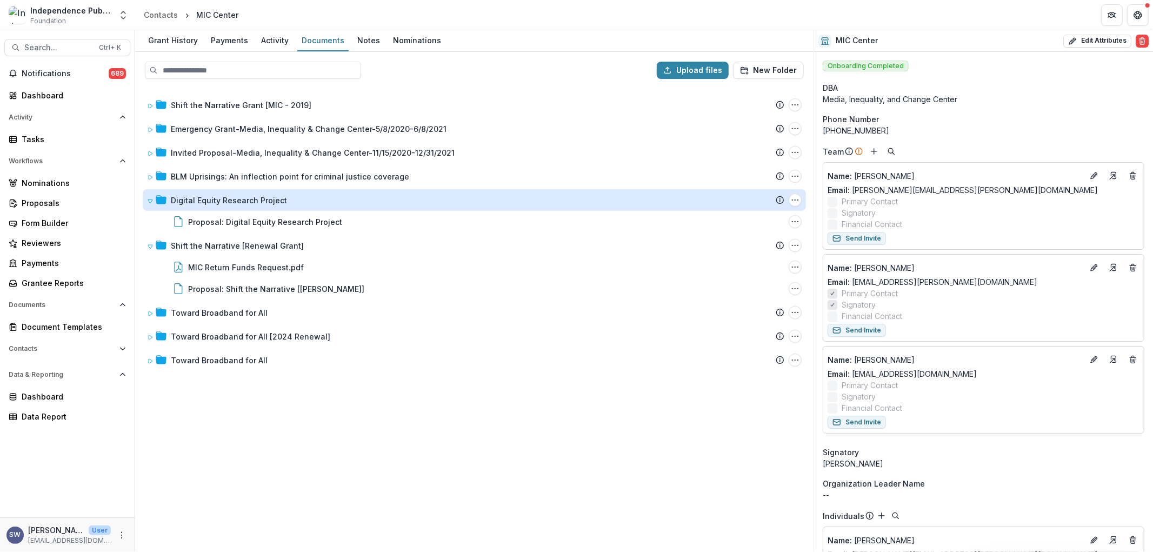
click at [264, 195] on div "Digital Equity Research Project" at bounding box center [229, 200] width 116 height 11
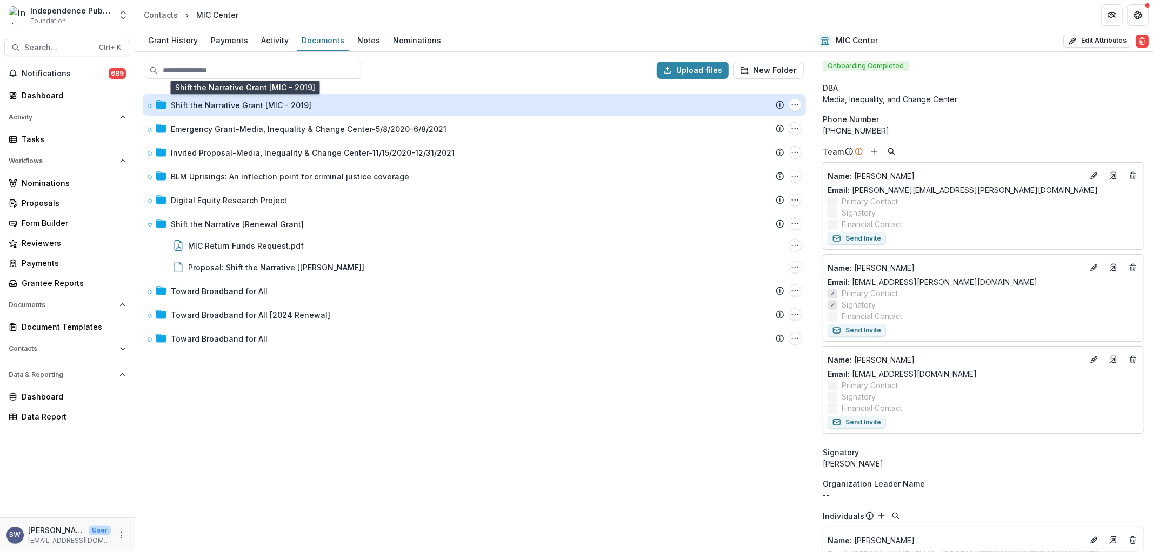
click at [265, 105] on div "Shift the Narrative Grant [MIC - 2019]" at bounding box center [241, 104] width 141 height 11
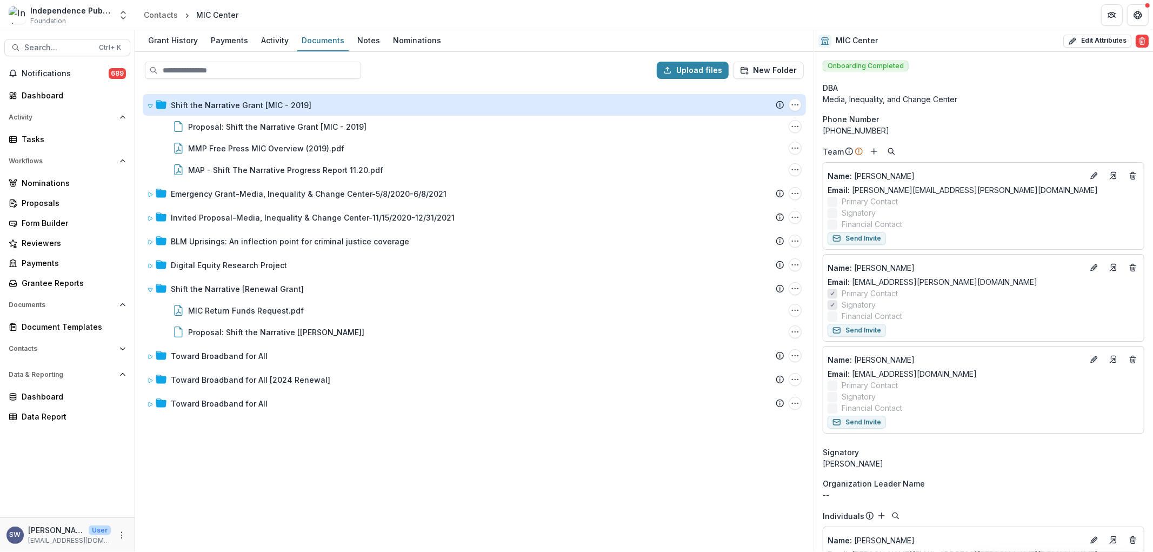
click at [265, 105] on div "Shift the Narrative Grant [MIC - 2019]" at bounding box center [241, 104] width 141 height 11
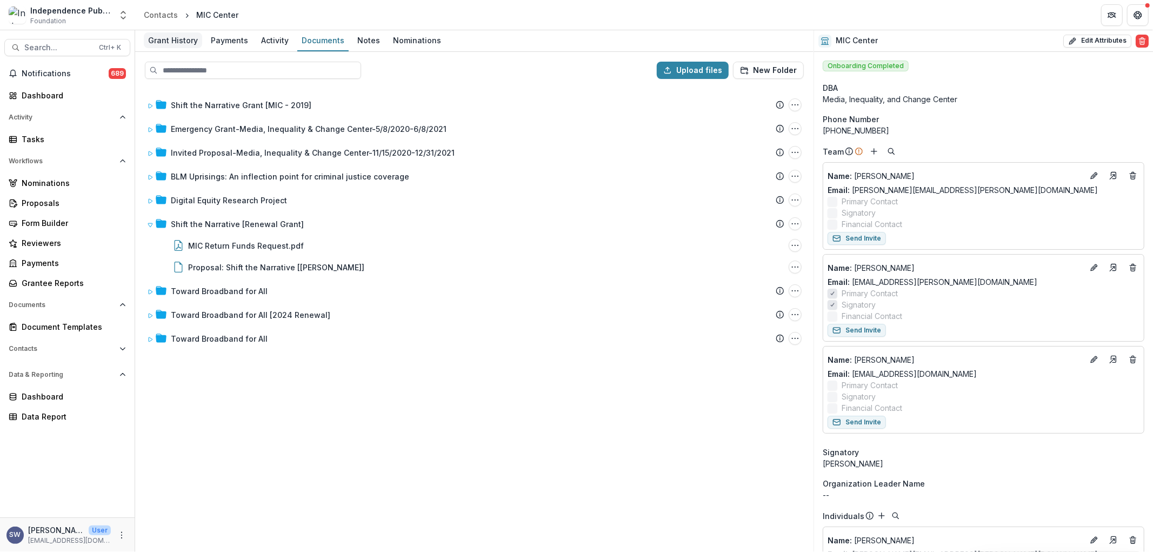
click at [180, 38] on div "Grant History" at bounding box center [173, 40] width 58 height 16
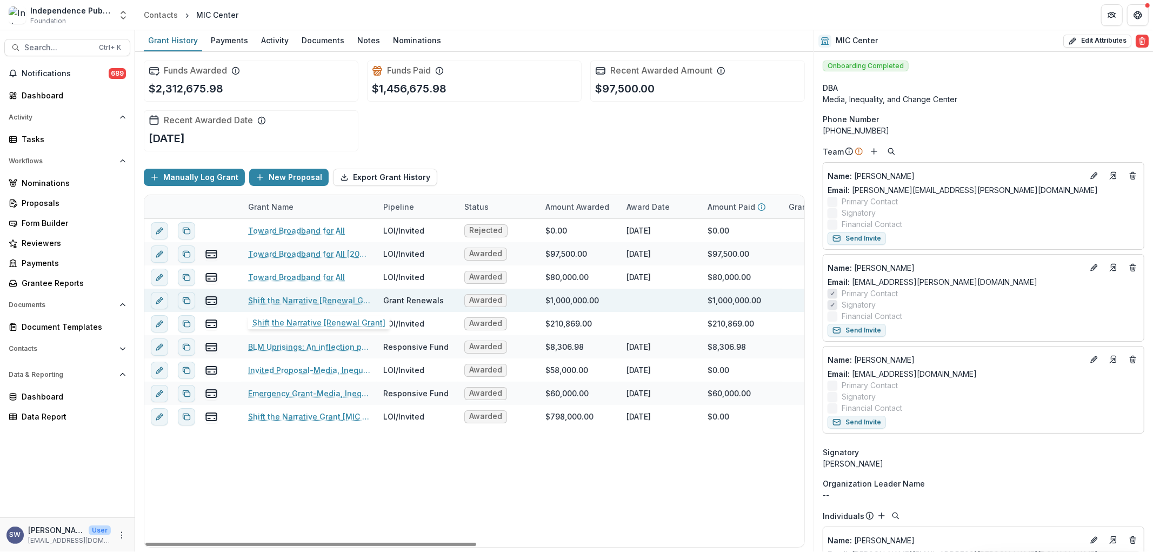
click at [304, 300] on link "Shift the Narrative [Renewal Grant]" at bounding box center [309, 300] width 122 height 11
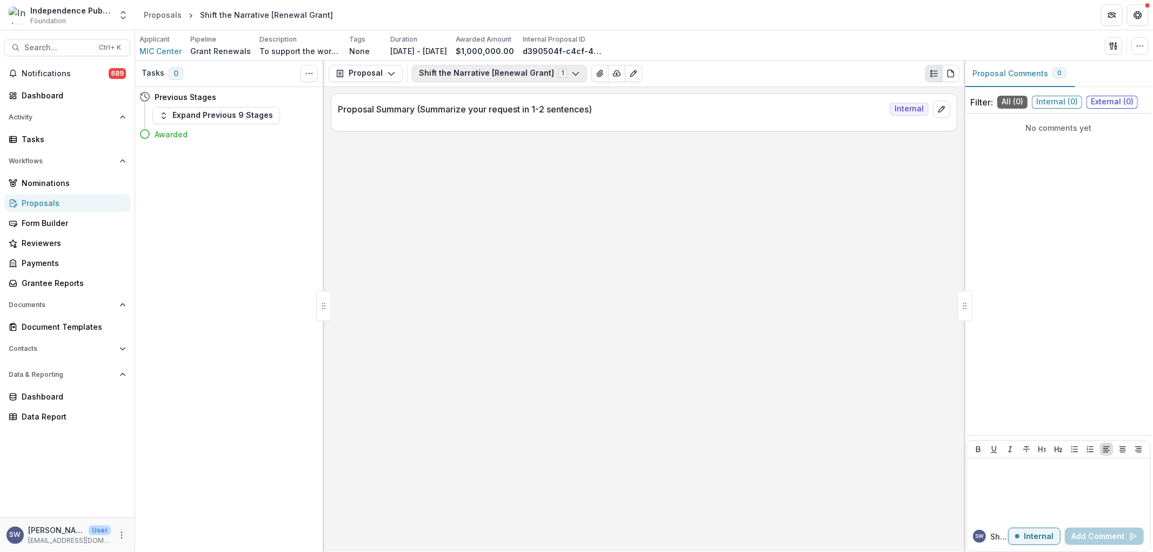
click at [441, 77] on button "Shift the Narrative [Renewal Grant] 1" at bounding box center [499, 73] width 175 height 17
click at [377, 76] on button "Proposal" at bounding box center [366, 73] width 74 height 17
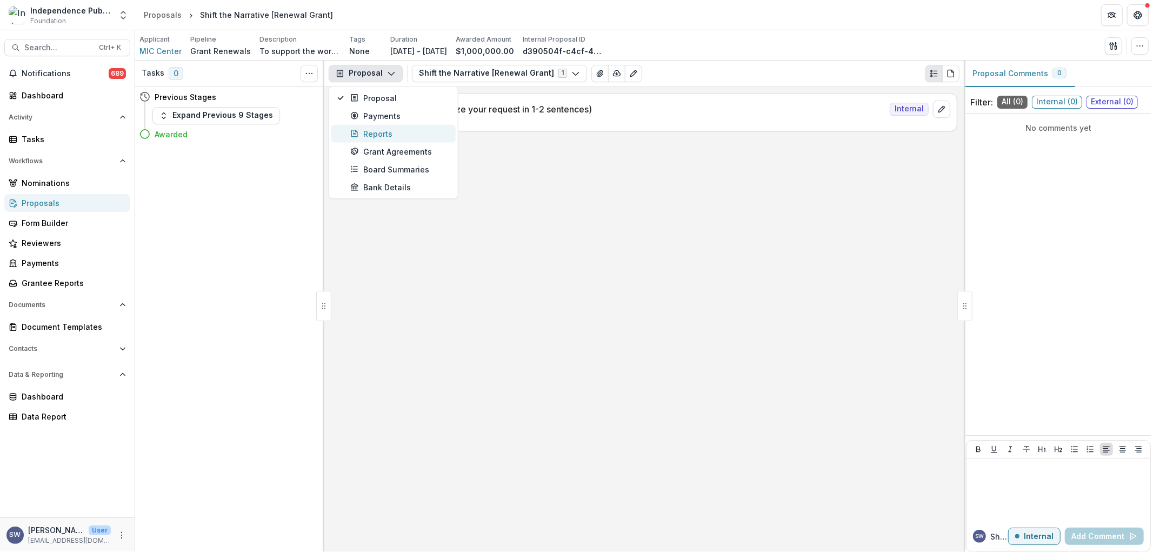
click at [374, 132] on div "Reports" at bounding box center [399, 133] width 99 height 11
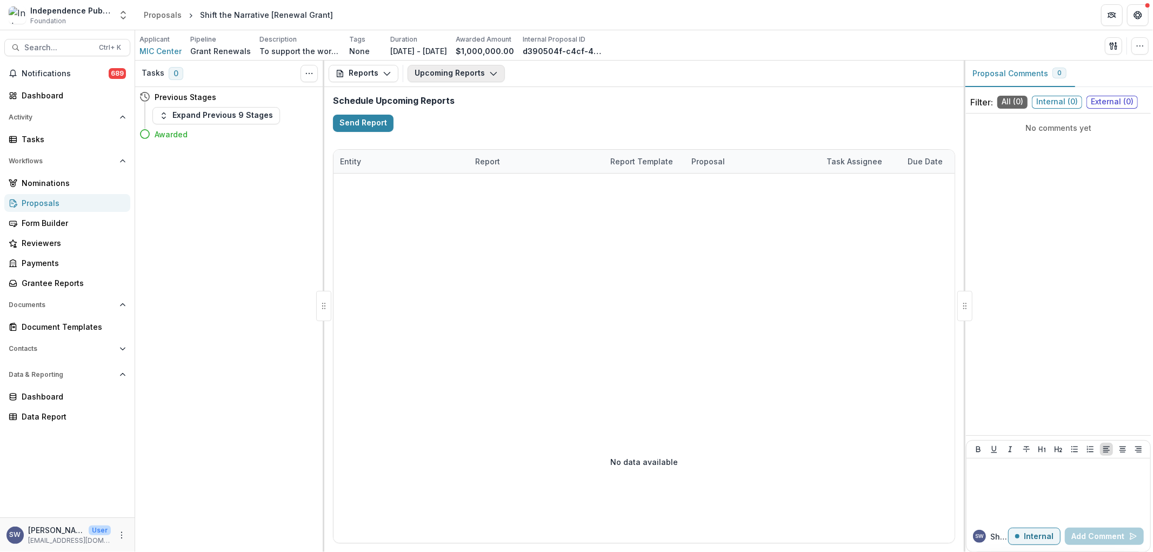
click at [476, 76] on button "Upcoming Reports" at bounding box center [456, 73] width 97 height 17
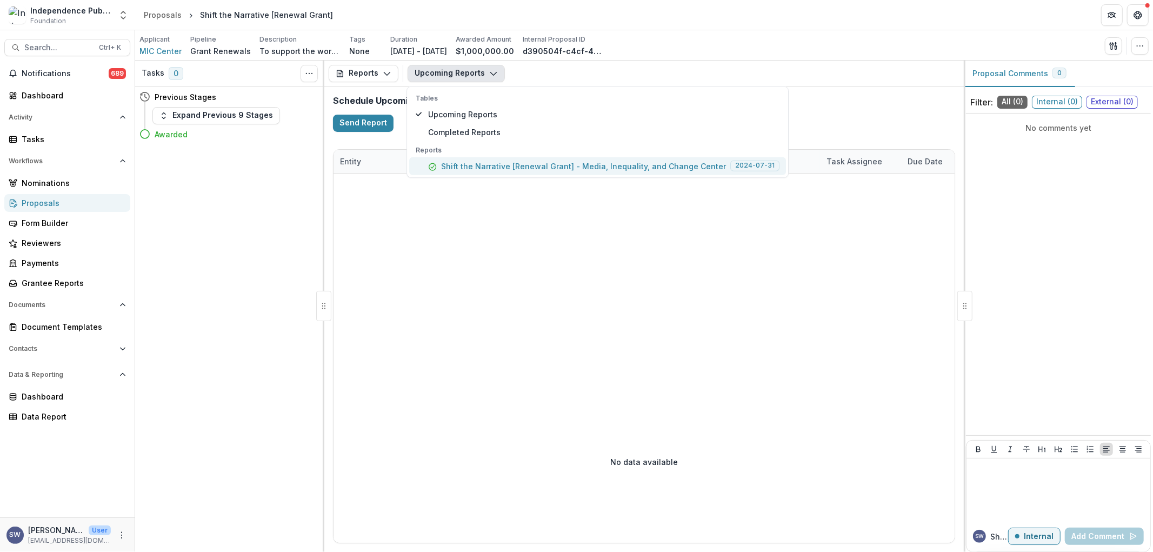
click at [505, 169] on p "Shift the Narrative [Renewal Grant] - Media, Inequality, and Change Center" at bounding box center [583, 165] width 285 height 11
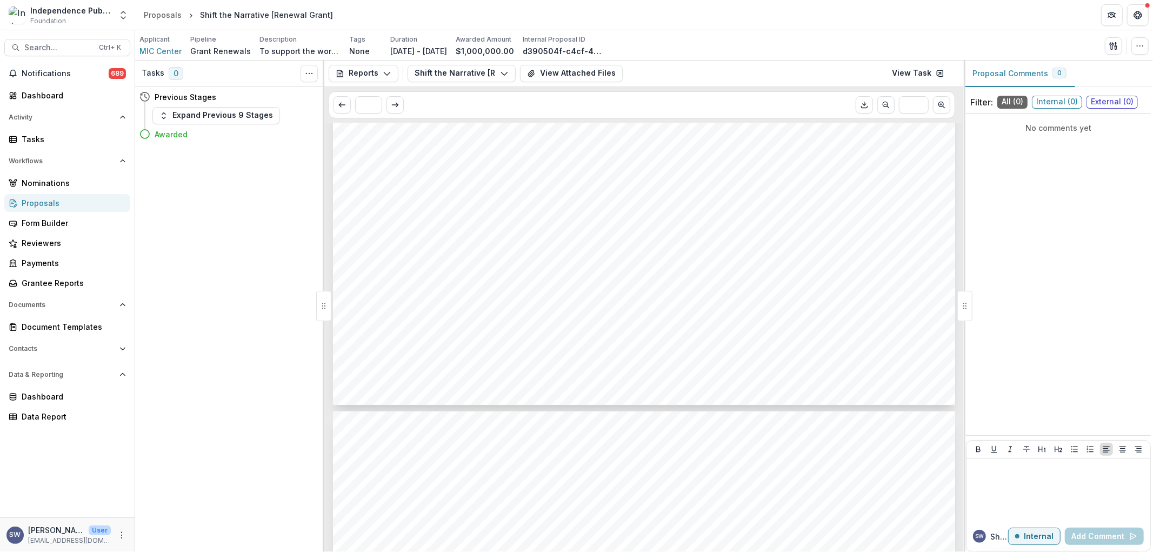
scroll to position [2283, 0]
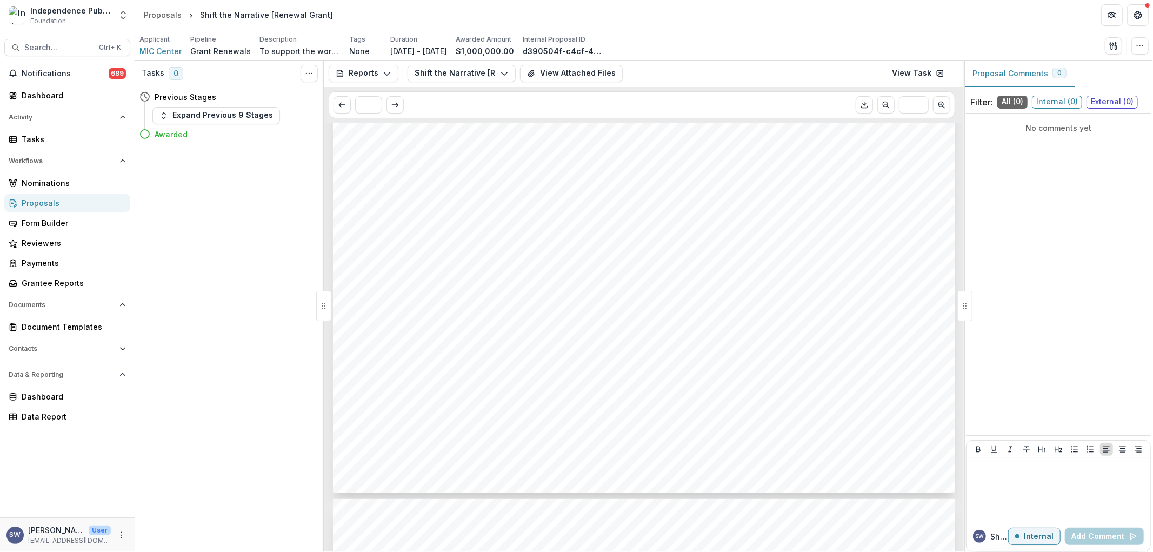
click at [567, 89] on div "* ***" at bounding box center [644, 105] width 640 height 36
click at [581, 77] on button "View Attached Files" at bounding box center [571, 73] width 103 height 17
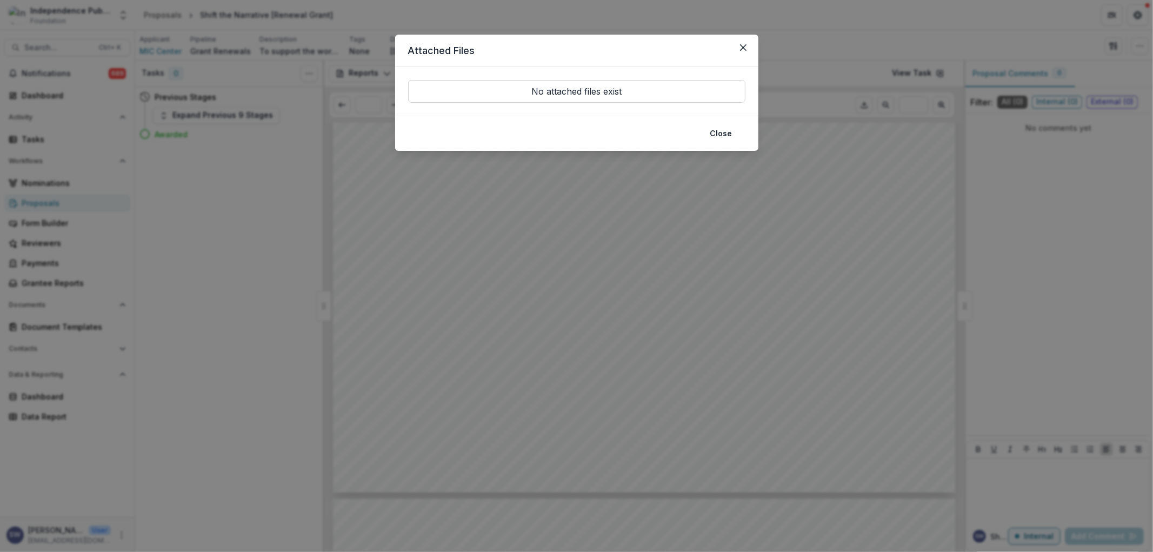
click at [493, 294] on div "Attached Files No attached files exist Close" at bounding box center [576, 276] width 1153 height 552
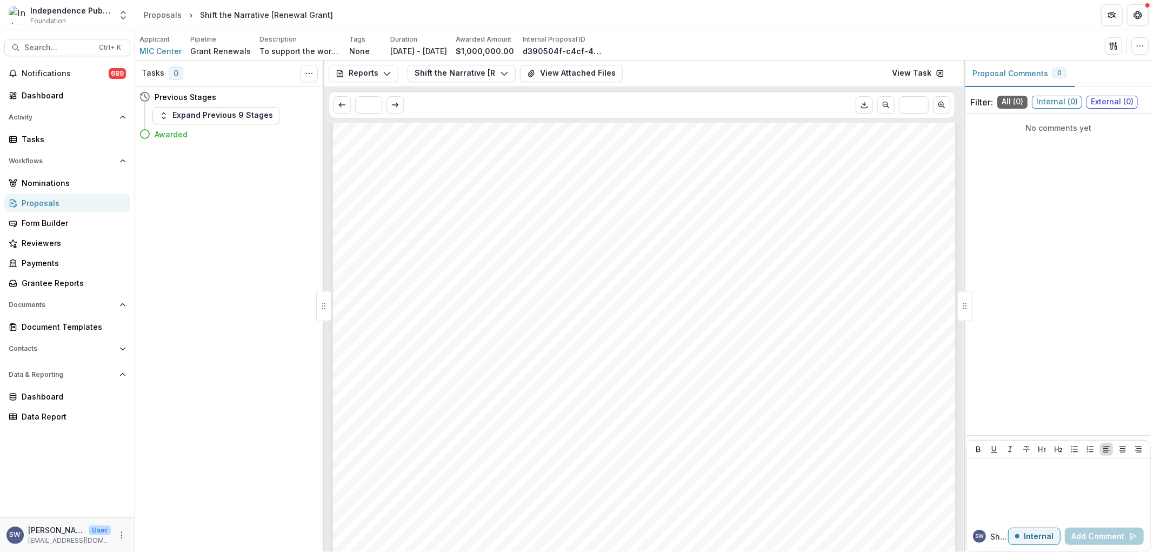
scroll to position [0, 0]
click at [379, 70] on button "Reports" at bounding box center [364, 73] width 70 height 17
click at [372, 136] on div "Reports" at bounding box center [399, 133] width 99 height 11
click at [373, 77] on button "Reports" at bounding box center [364, 73] width 70 height 17
click at [383, 107] on button "Payments" at bounding box center [393, 116] width 124 height 18
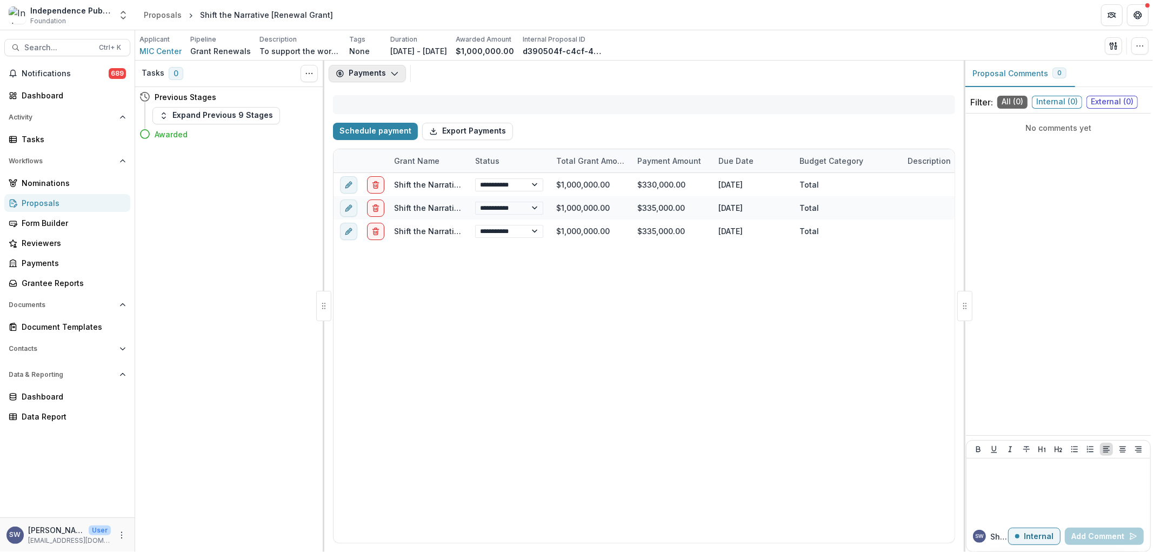
click at [381, 71] on button "Payments" at bounding box center [367, 73] width 77 height 17
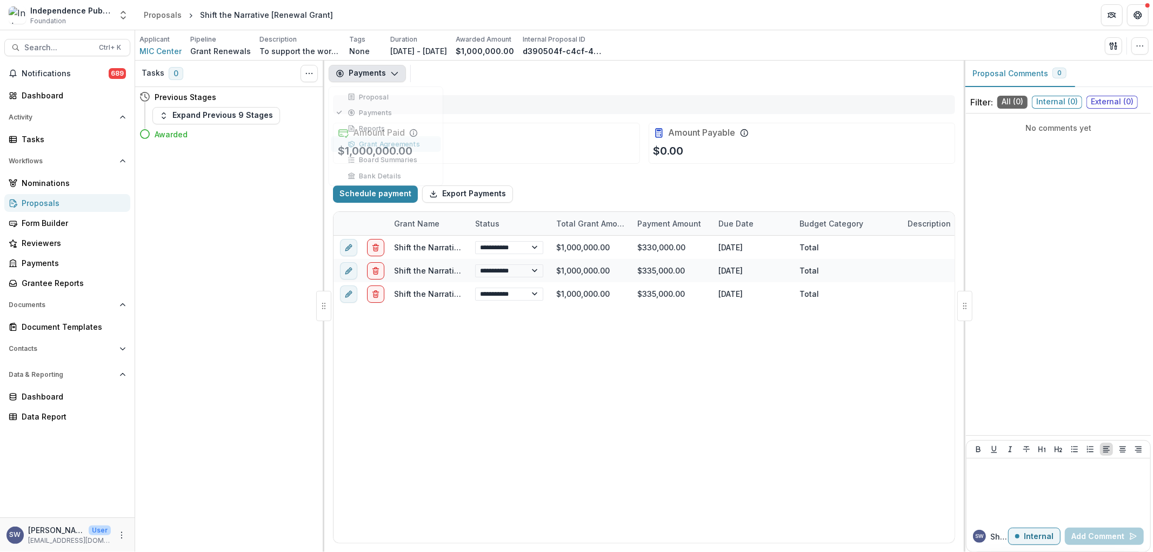
select select "**********"
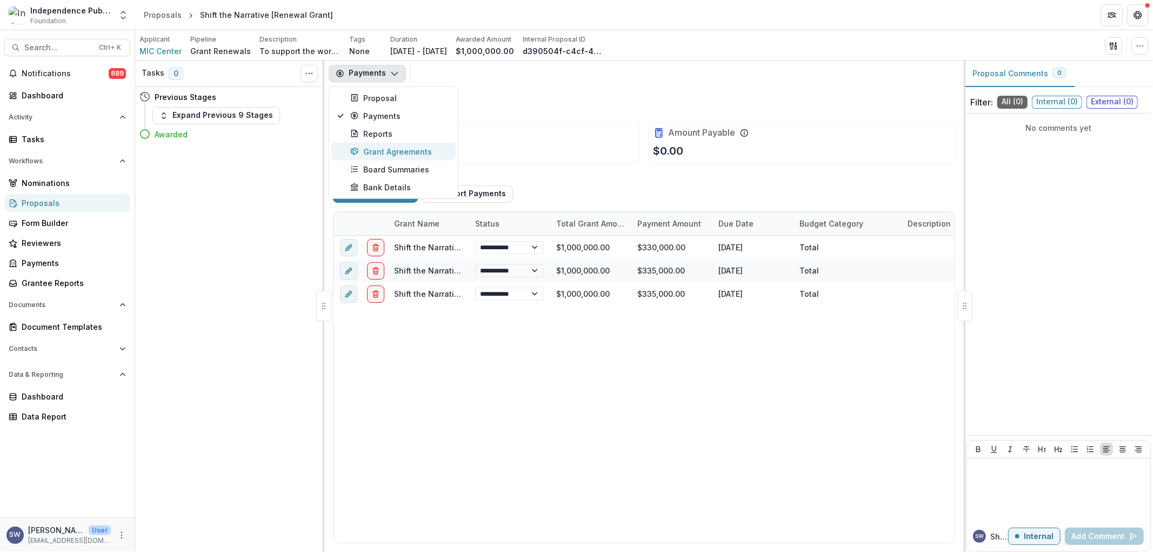
select select "**********"
click at [391, 134] on div "Reports" at bounding box center [399, 133] width 99 height 11
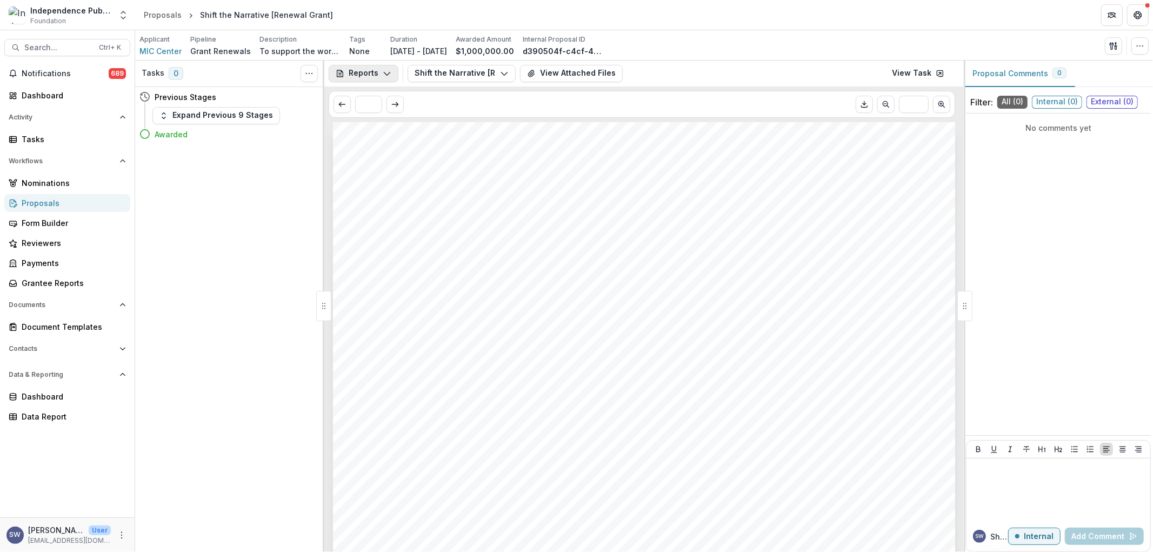
click at [378, 71] on button "Reports" at bounding box center [364, 73] width 70 height 17
click at [812, 184] on div "Submission Responses Progress Report Grant Information Organization Name MIC Ce…" at bounding box center [644, 562] width 622 height 881
click at [928, 67] on link "View Task" at bounding box center [918, 73] width 65 height 17
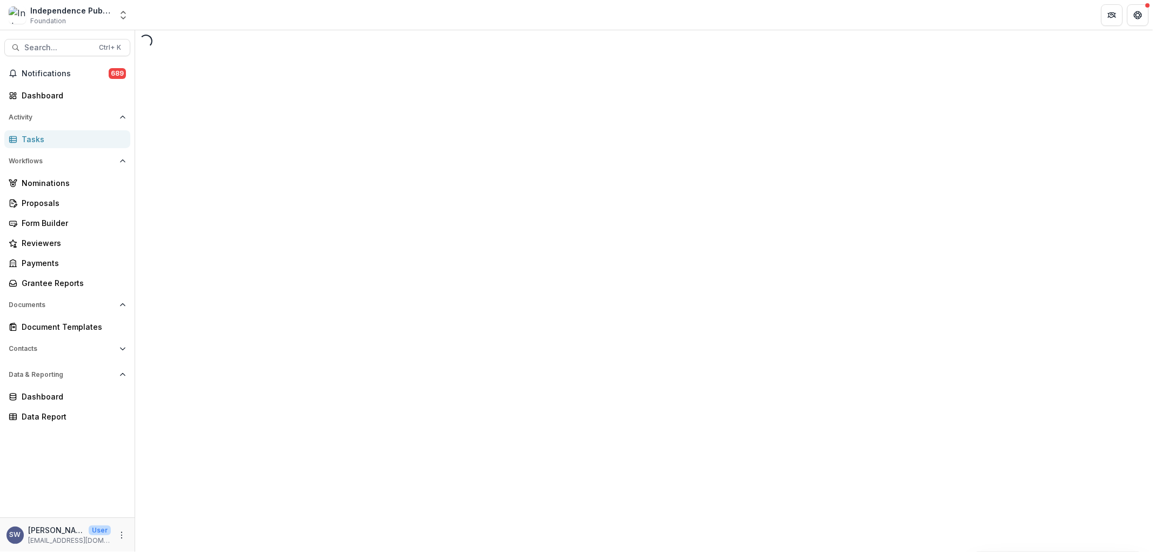
select select "********"
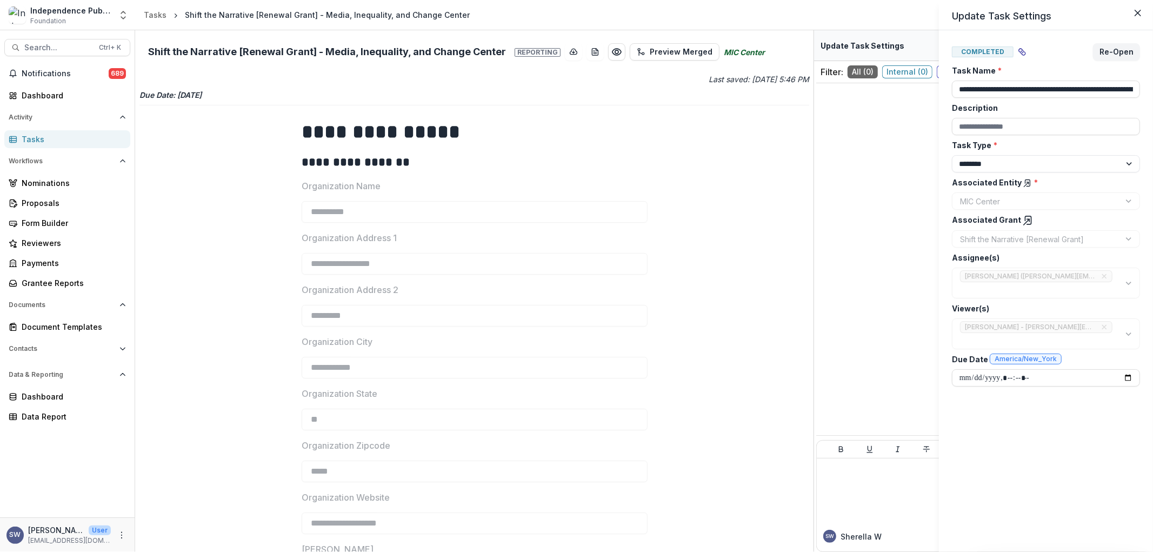
click at [727, 184] on div "**********" at bounding box center [576, 276] width 1153 height 552
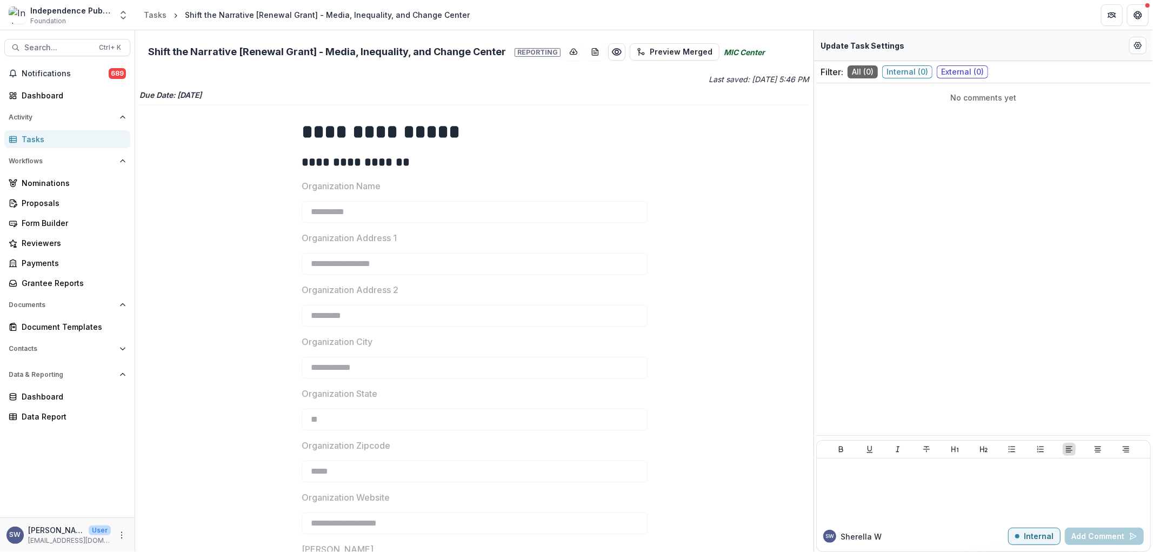
scroll to position [140, 0]
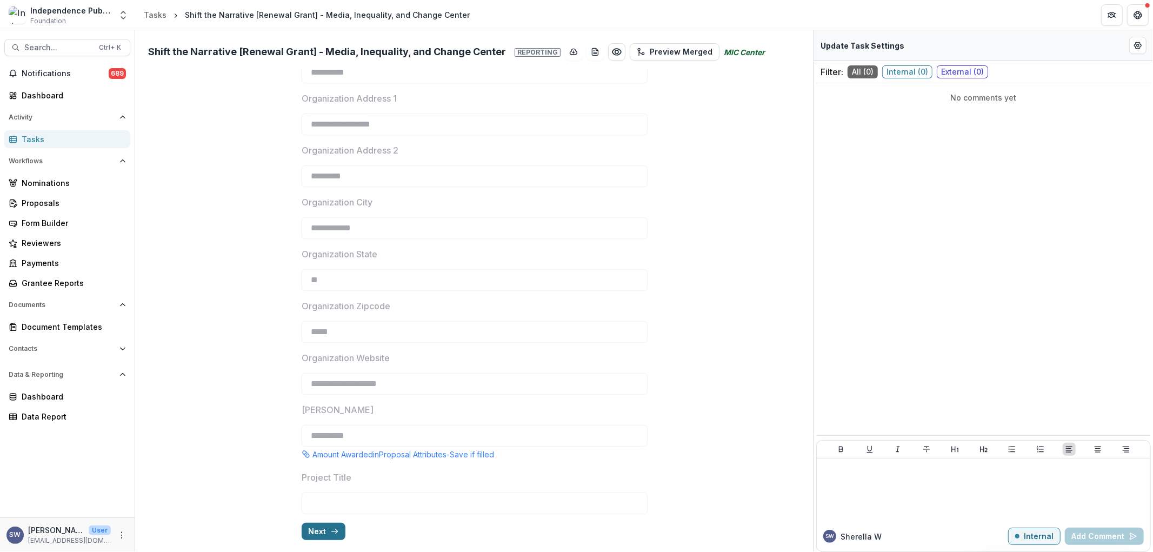
click at [323, 526] on button "Next" at bounding box center [324, 531] width 44 height 17
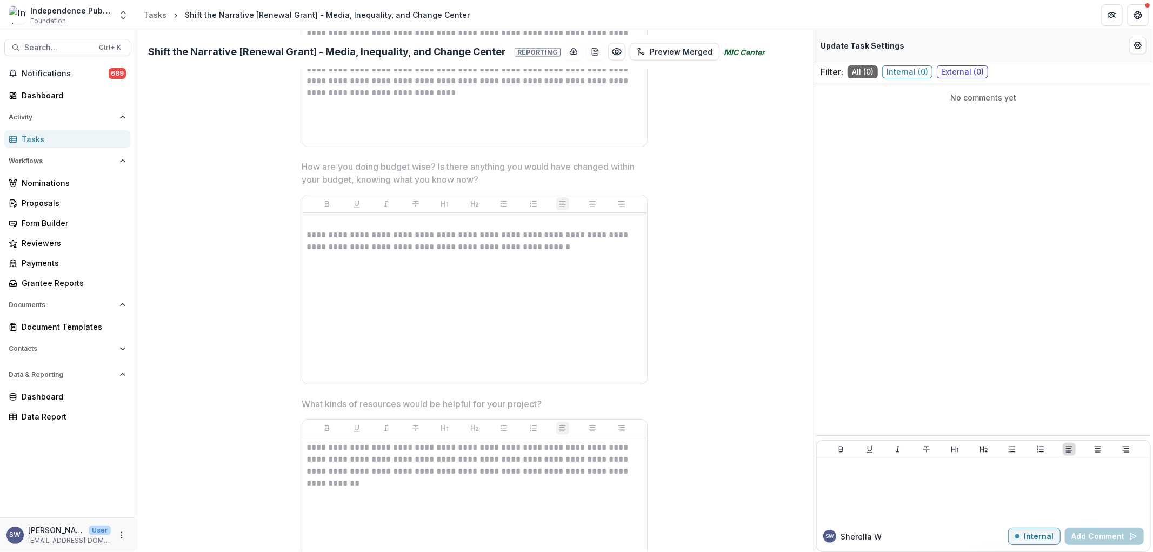
scroll to position [1609, 0]
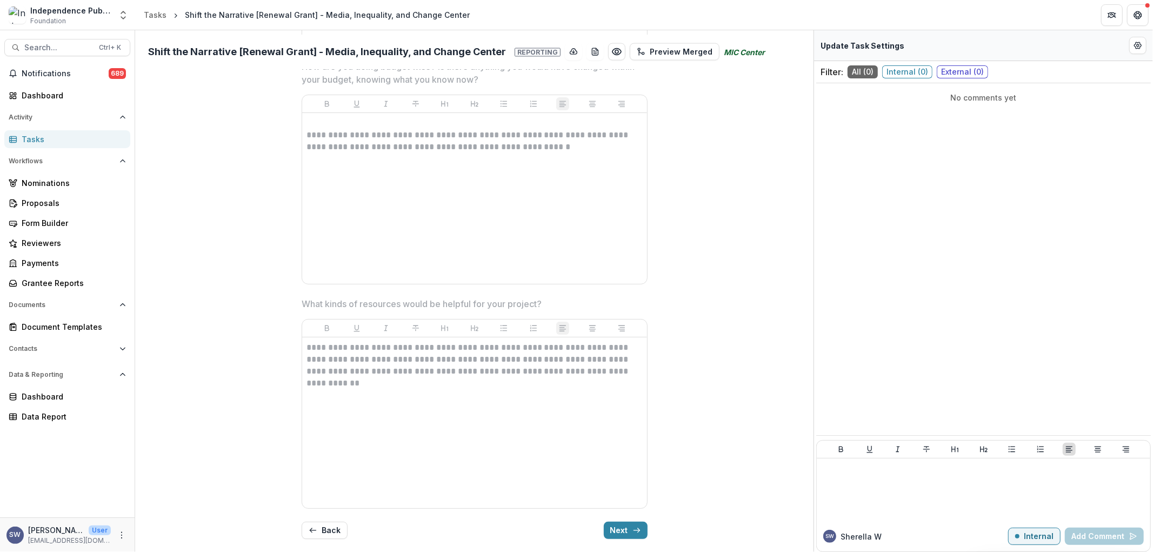
click at [615, 530] on button "Next" at bounding box center [626, 530] width 44 height 17
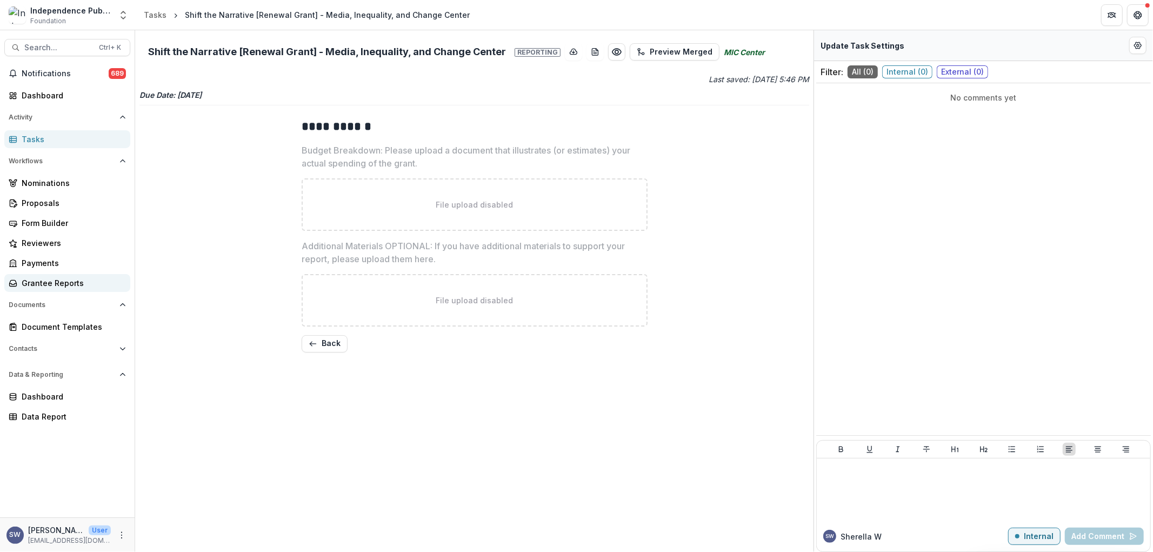
click at [50, 283] on div "Grantee Reports" at bounding box center [72, 282] width 100 height 11
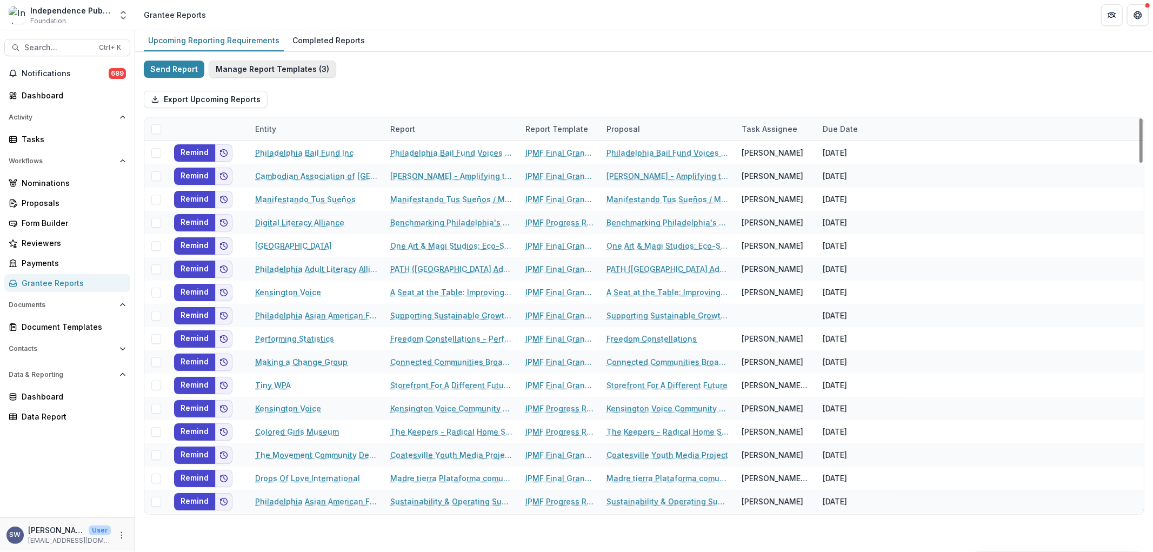
click at [237, 71] on button "Manage Report Templates ( 3 )" at bounding box center [273, 69] width 128 height 17
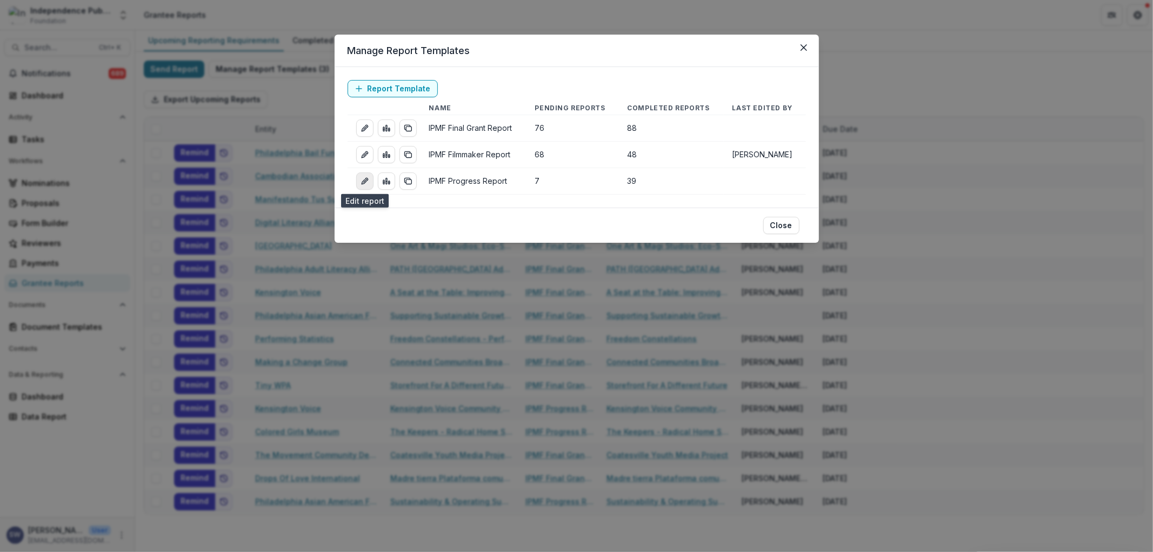
click at [361, 181] on icon "edit-report" at bounding box center [365, 181] width 9 height 9
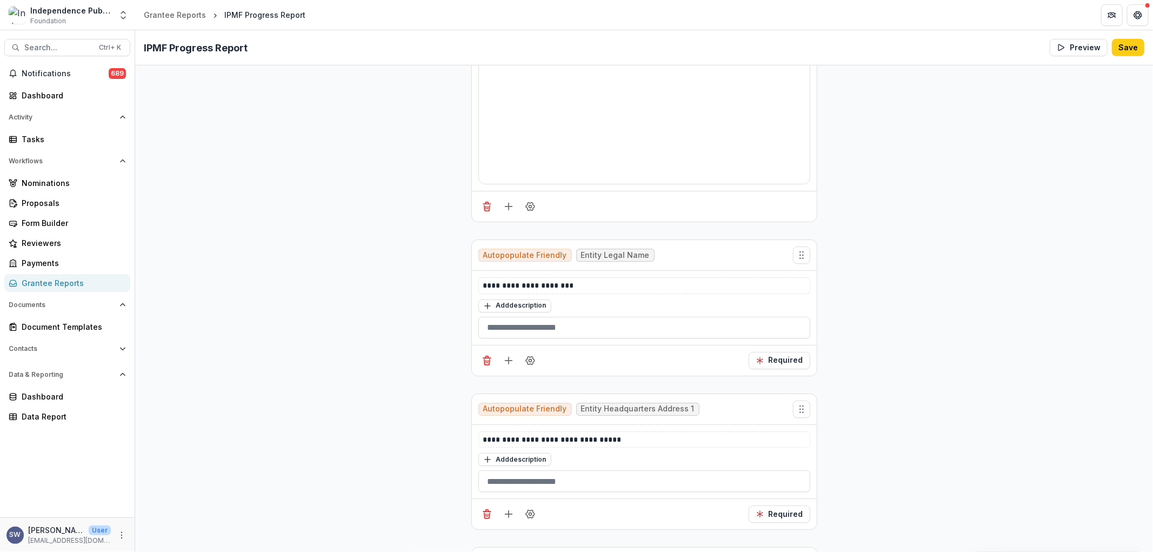
scroll to position [381, 0]
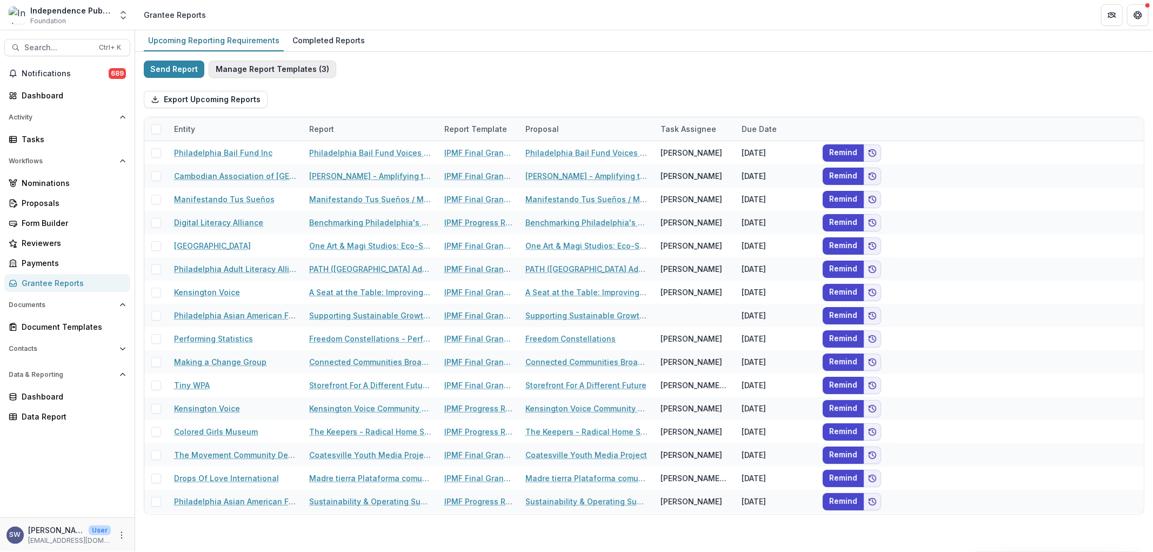
click at [291, 72] on button "Manage Report Templates ( 3 )" at bounding box center [273, 69] width 128 height 17
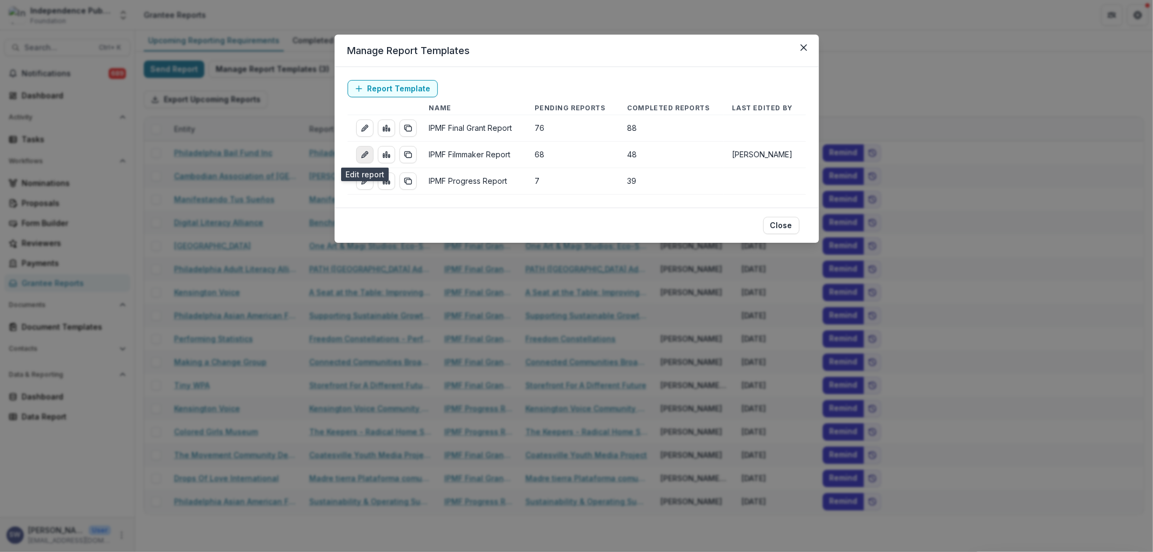
click at [366, 155] on icon "edit-report" at bounding box center [364, 155] width 5 height 5
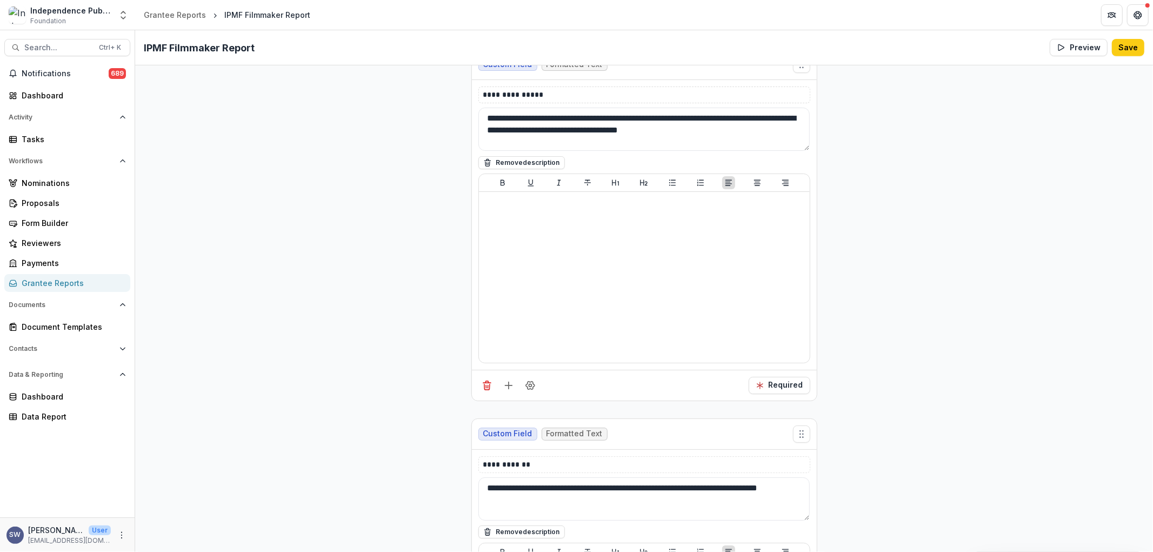
scroll to position [3870, 0]
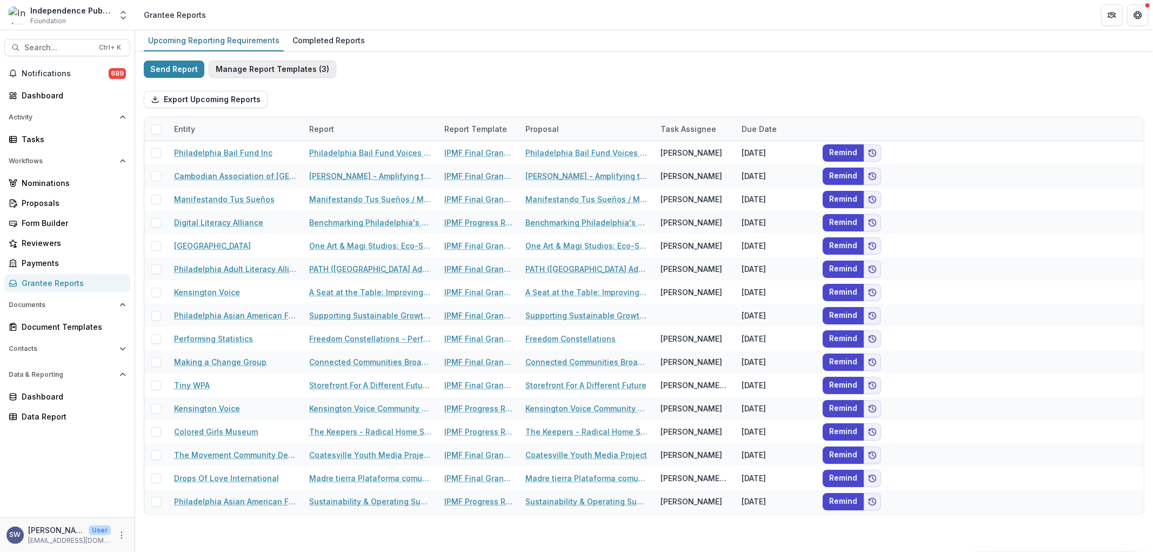
click at [243, 62] on button "Manage Report Templates ( 3 )" at bounding box center [273, 69] width 128 height 17
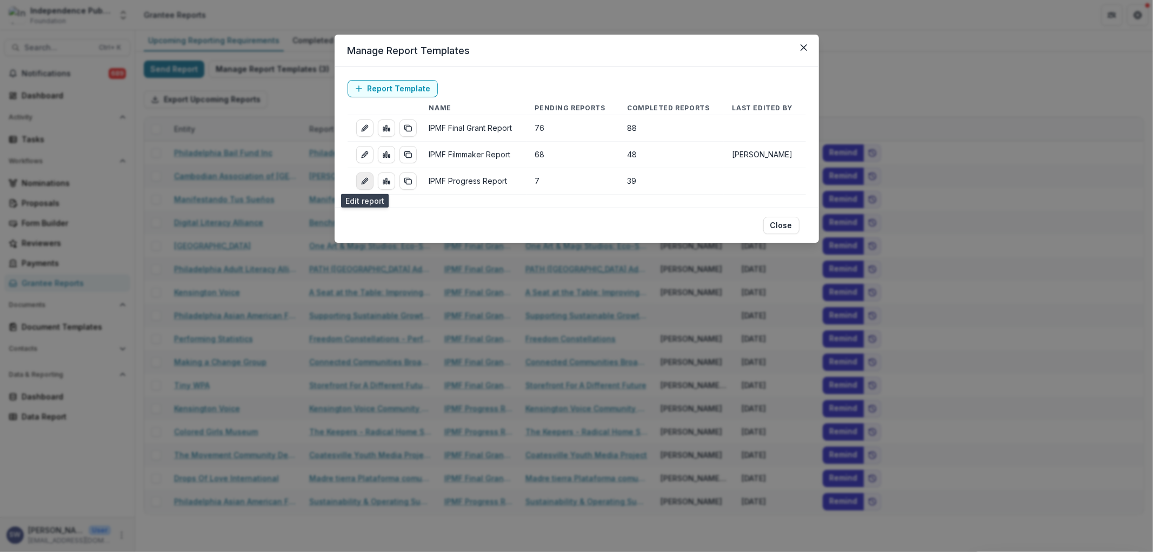
click at [362, 182] on icon "edit-report" at bounding box center [364, 182] width 5 height 5
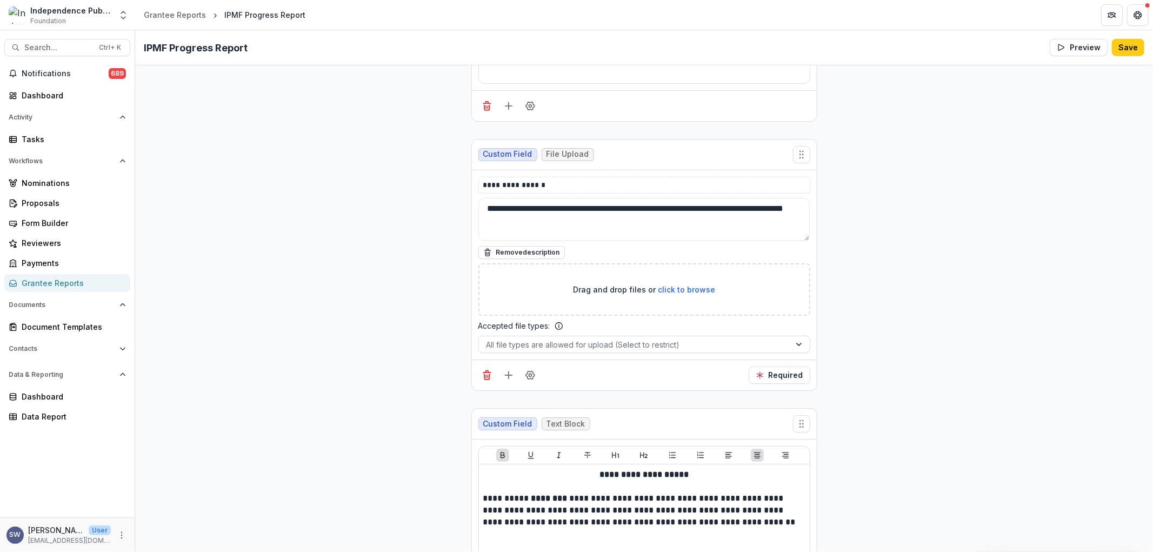
scroll to position [4415, 0]
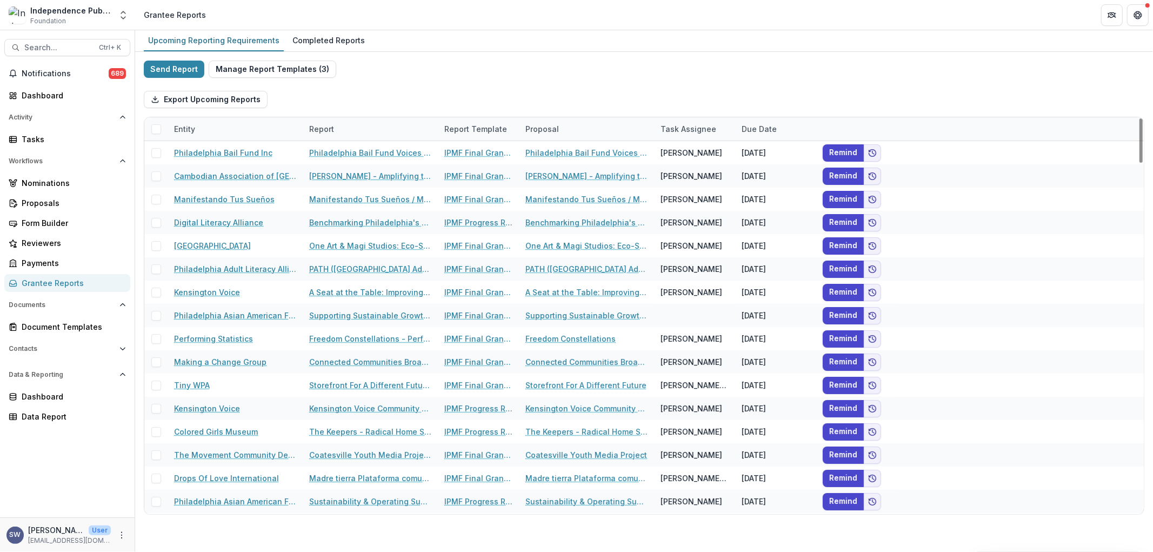
click at [278, 52] on div "Send Report Manage Report Templates ( 3 ) Export Upcoming Reports Entity Report…" at bounding box center [644, 287] width 1018 height 471
click at [277, 58] on div "Send Report Manage Report Templates ( 3 ) Export Upcoming Reports Entity Report…" at bounding box center [644, 287] width 1018 height 471
click at [277, 69] on button "Manage Report Templates ( 3 )" at bounding box center [273, 69] width 128 height 17
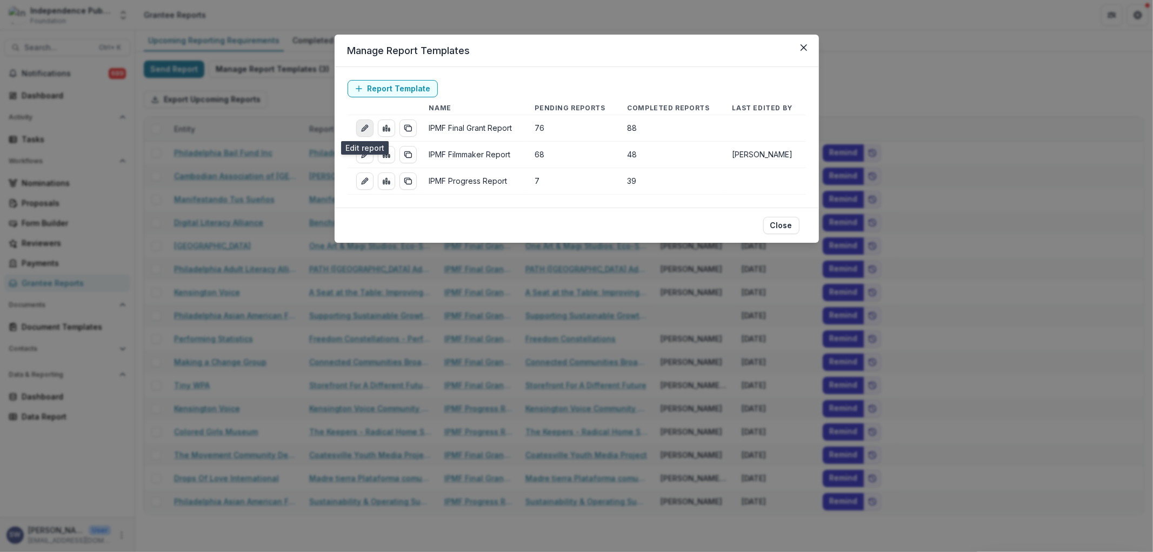
click at [359, 129] on link "edit-report" at bounding box center [364, 127] width 17 height 17
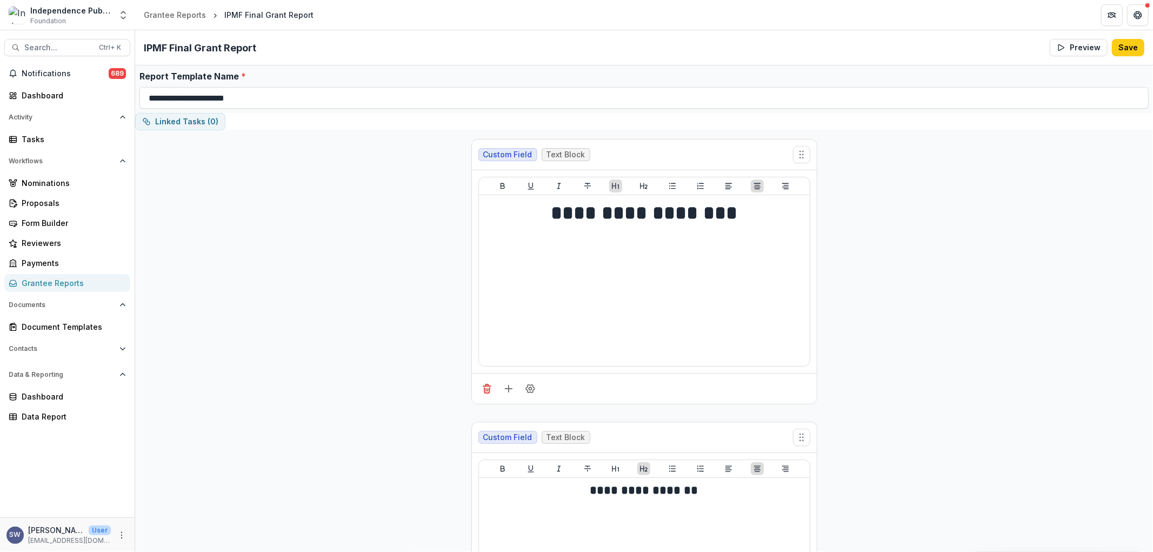
scroll to position [3, 0]
